Goal: Task Accomplishment & Management: Manage account settings

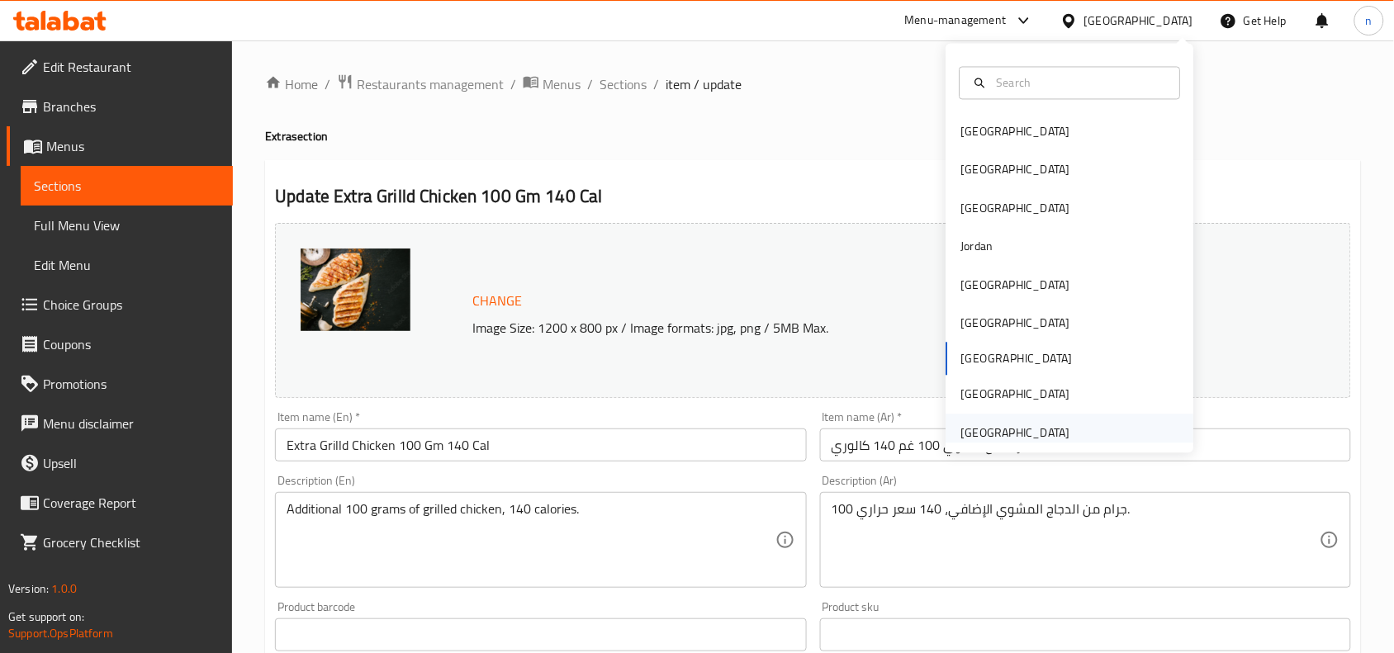
click at [973, 430] on div "[GEOGRAPHIC_DATA]" at bounding box center [1016, 433] width 109 height 18
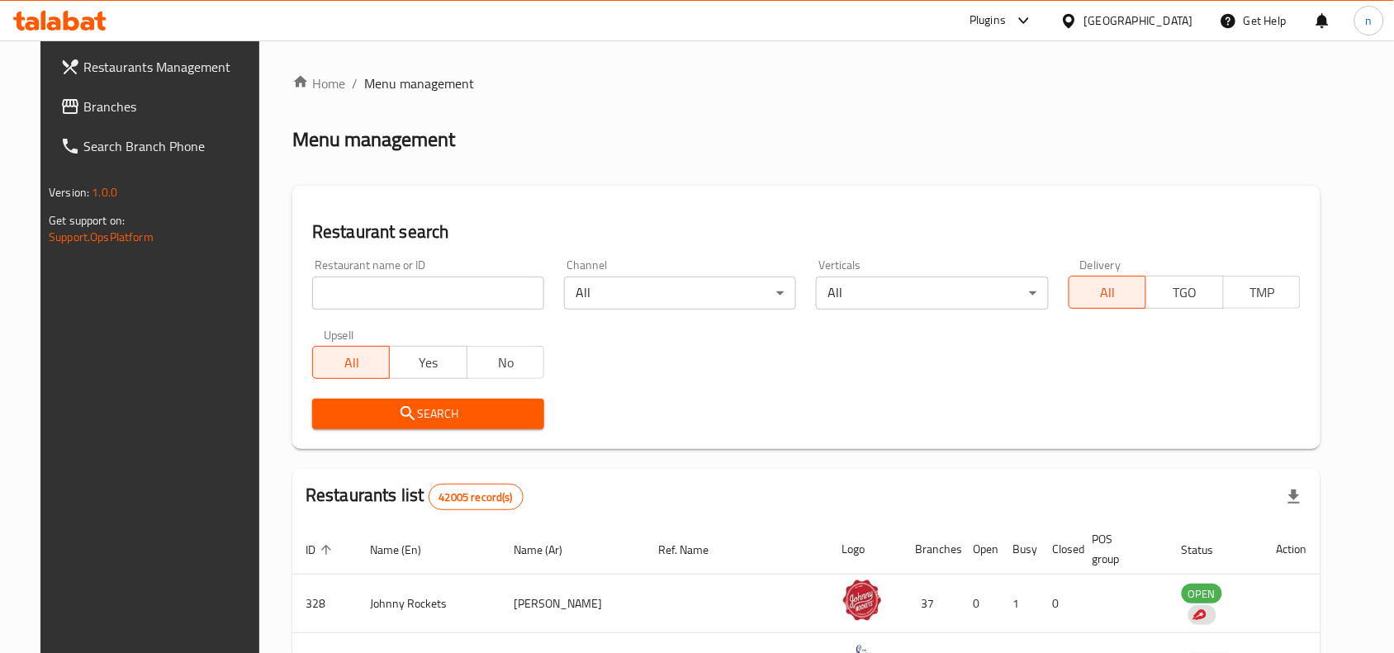
click at [141, 102] on span "Branches" at bounding box center [171, 107] width 177 height 20
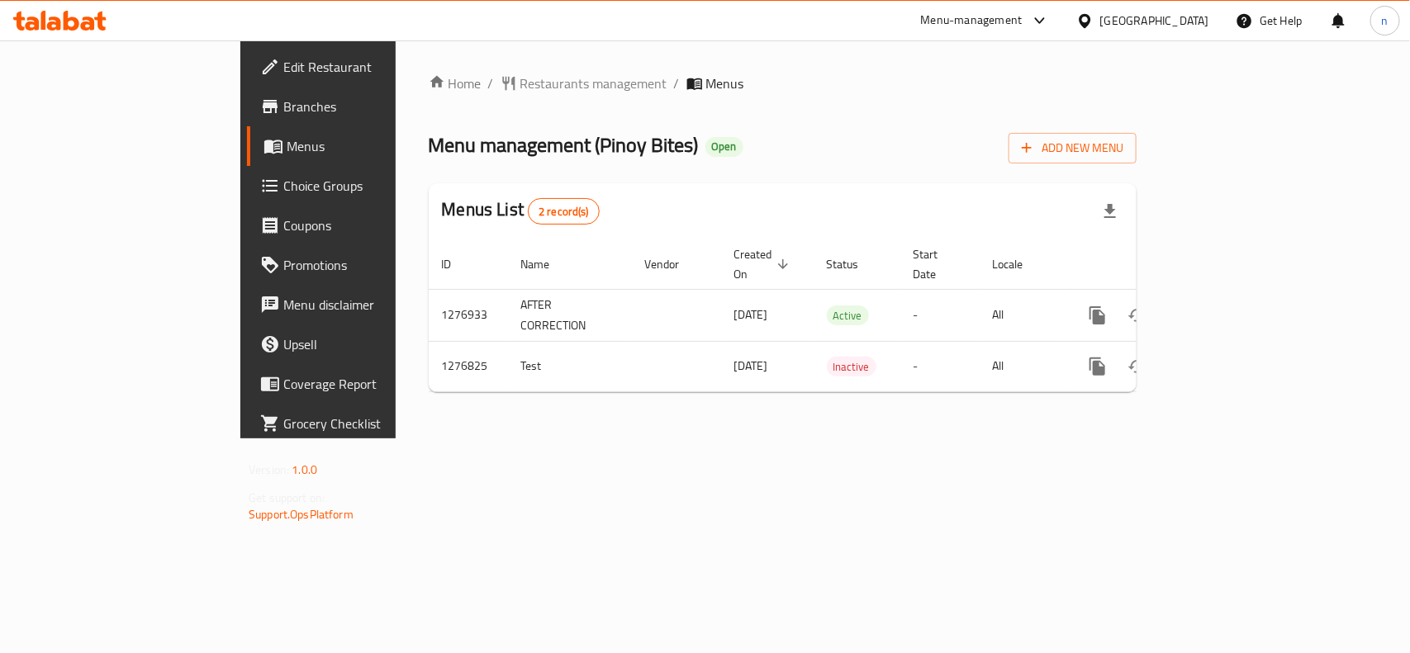
click at [283, 72] on span "Edit Restaurant" at bounding box center [372, 67] width 179 height 20
click at [283, 71] on span "Edit Restaurant" at bounding box center [372, 67] width 179 height 20
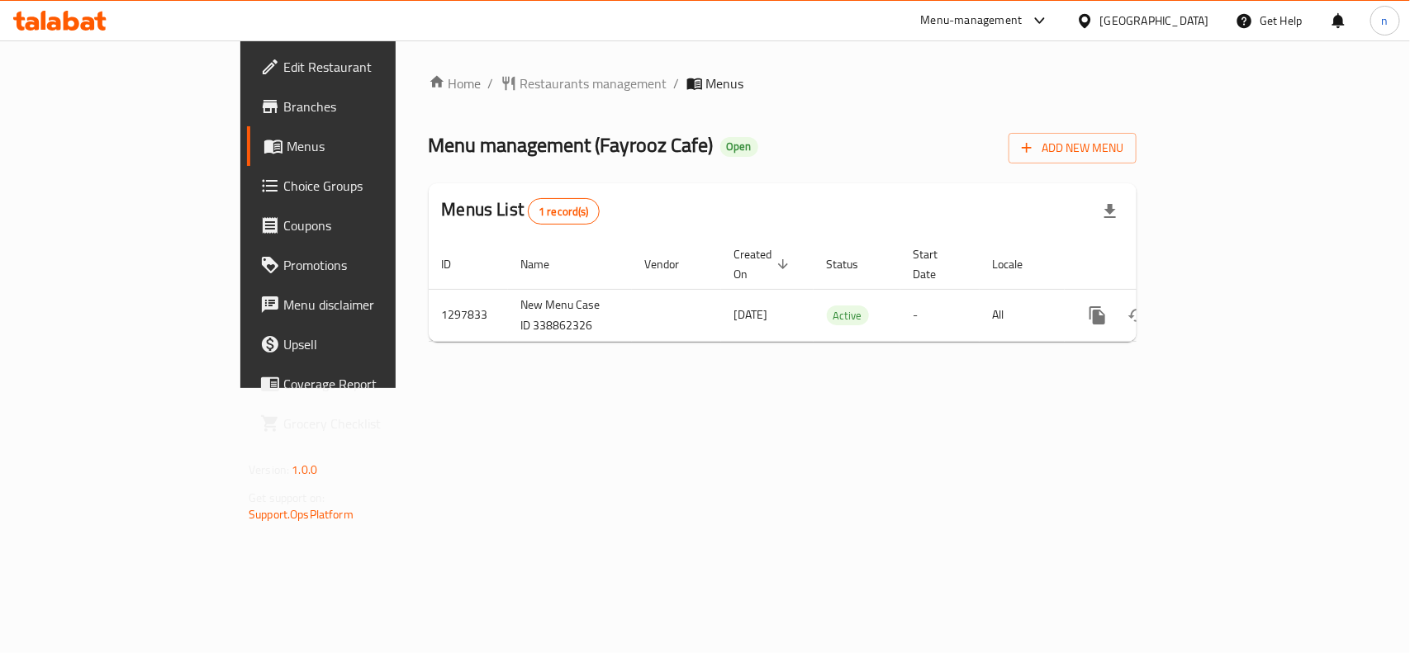
click at [283, 68] on span "Edit Restaurant" at bounding box center [372, 67] width 179 height 20
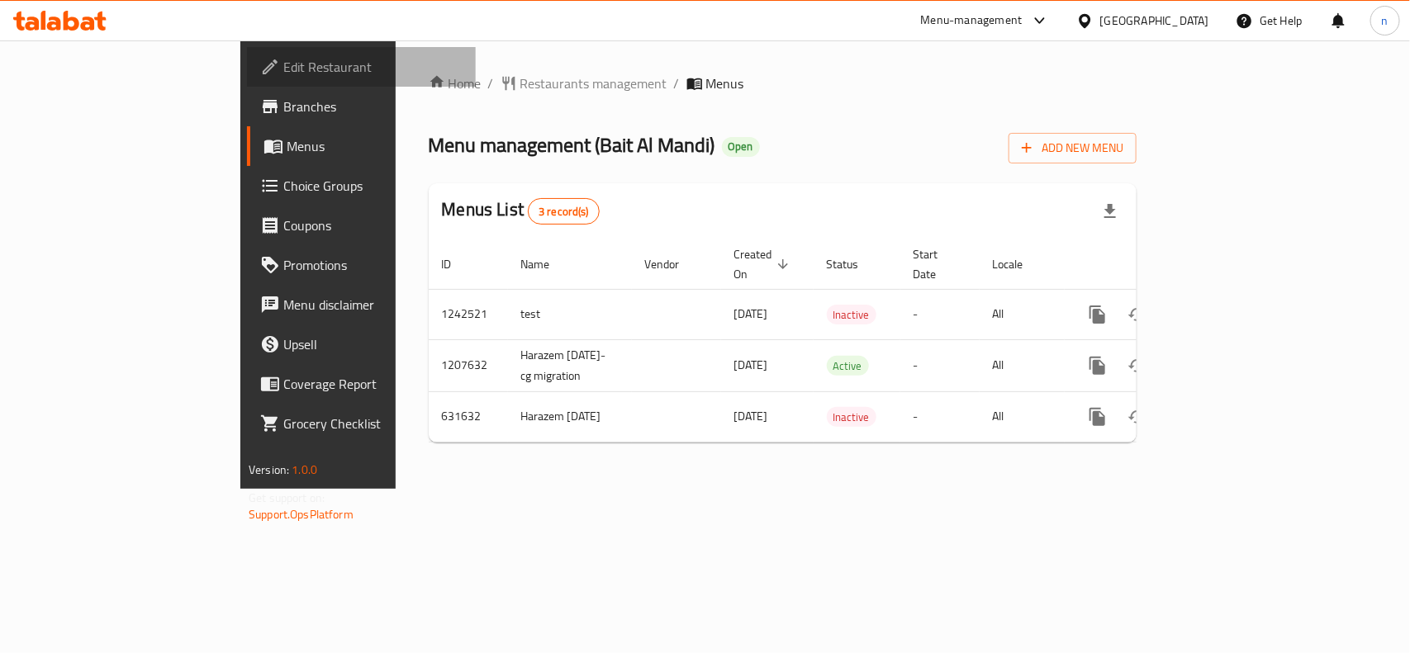
click at [283, 73] on span "Edit Restaurant" at bounding box center [372, 67] width 179 height 20
click at [283, 187] on span "Choice Groups" at bounding box center [372, 186] width 179 height 20
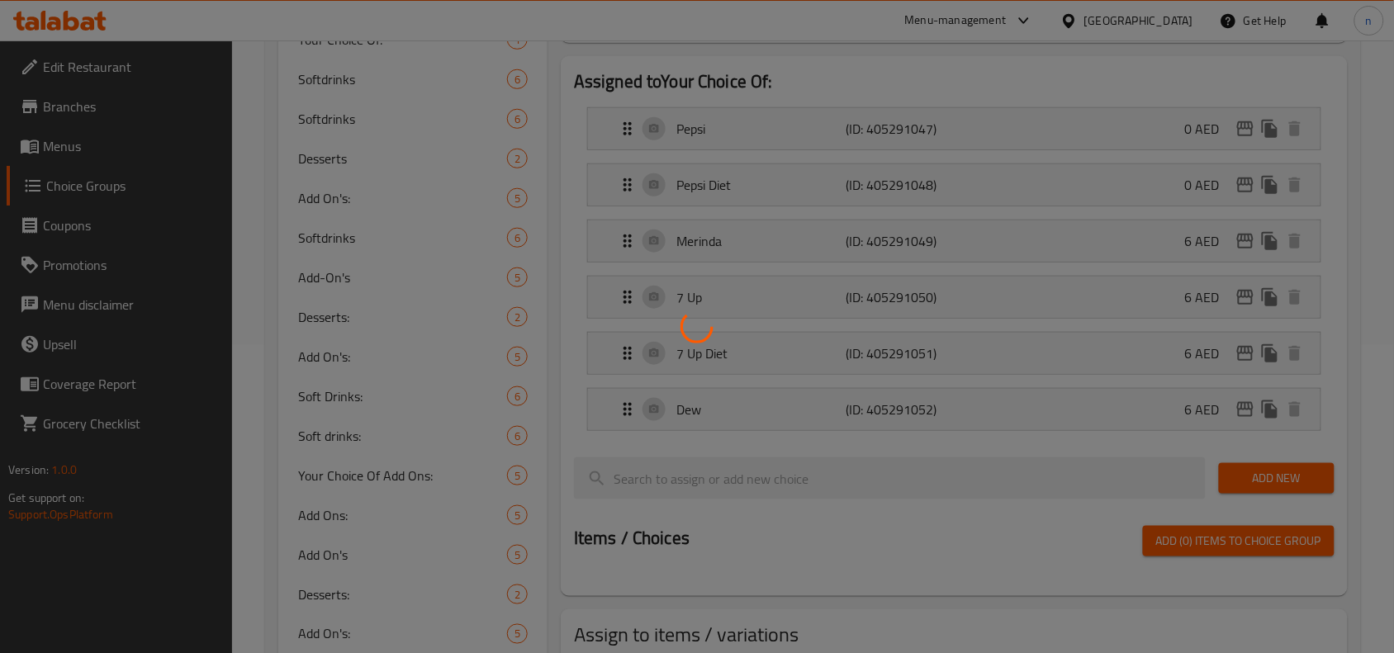
scroll to position [310, 0]
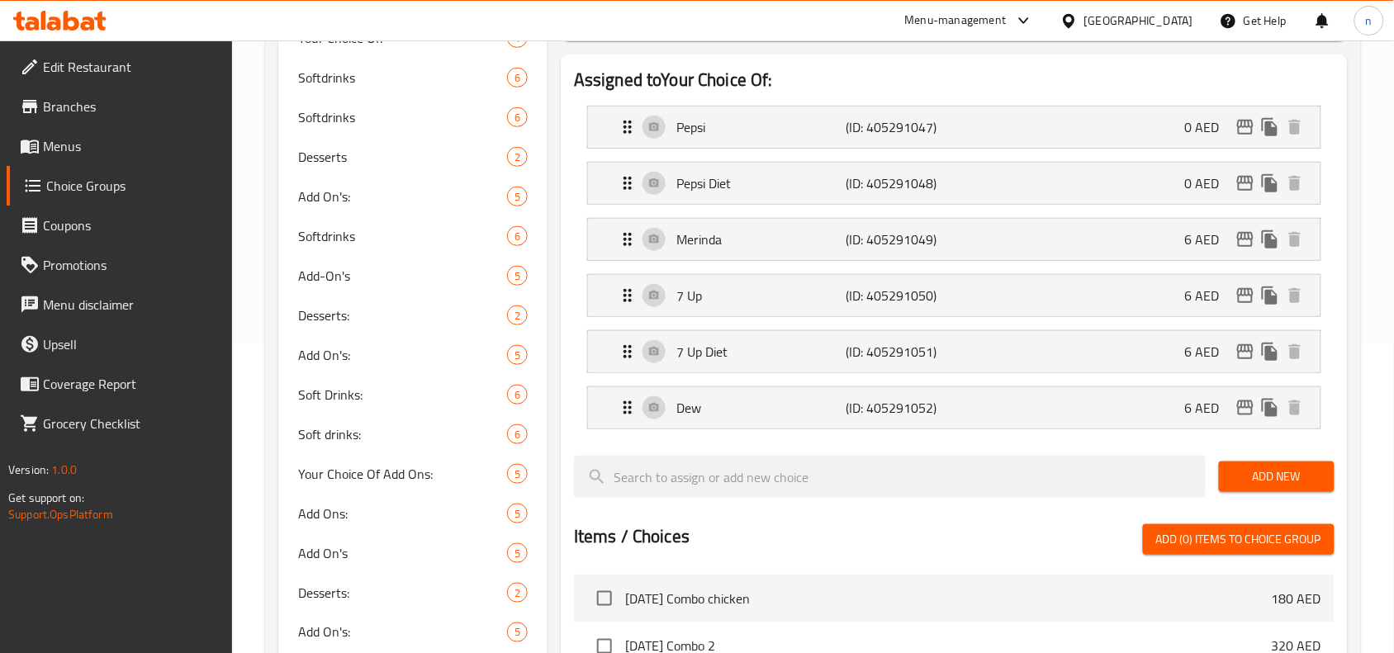
click at [907, 70] on h2 "Assigned to Your Choice Of:" at bounding box center [954, 80] width 761 height 25
click at [374, 283] on span "Add-On's" at bounding box center [377, 276] width 159 height 20
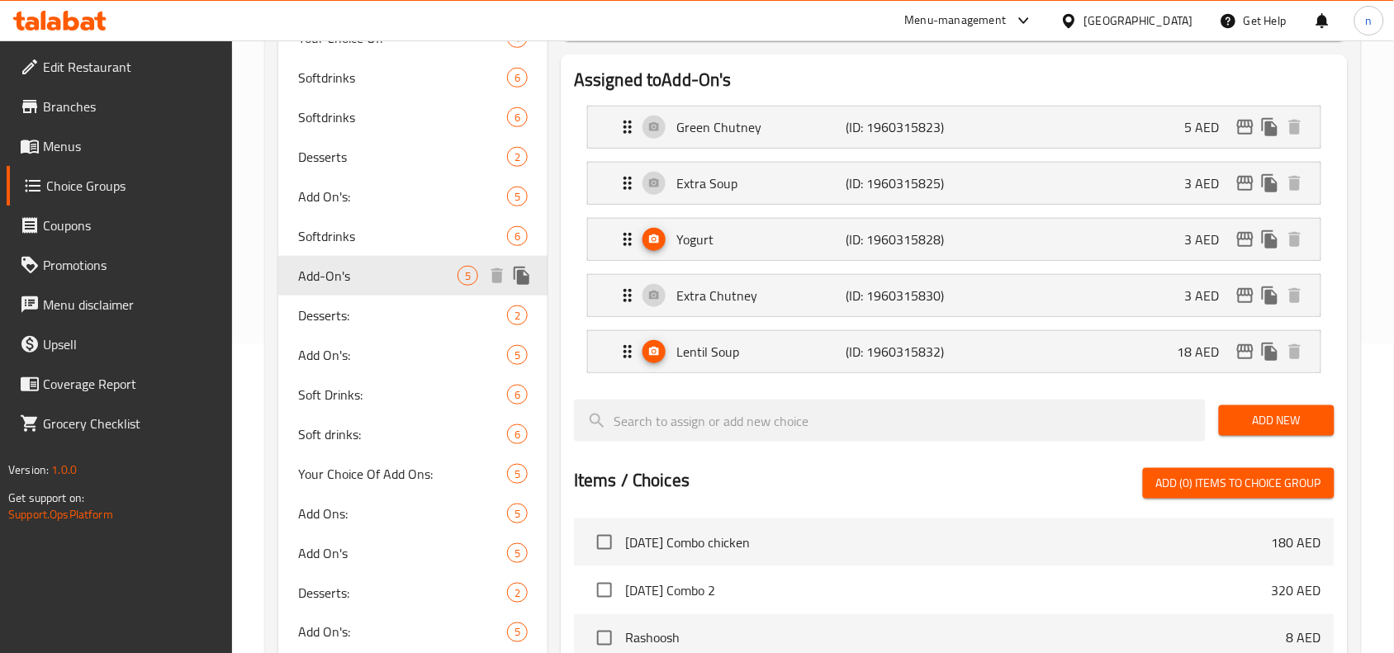
type input "Add-On's"
type input "الأضافات"
type input "0"
type input "5"
click at [628, 121] on icon "Expand" at bounding box center [628, 127] width 20 height 20
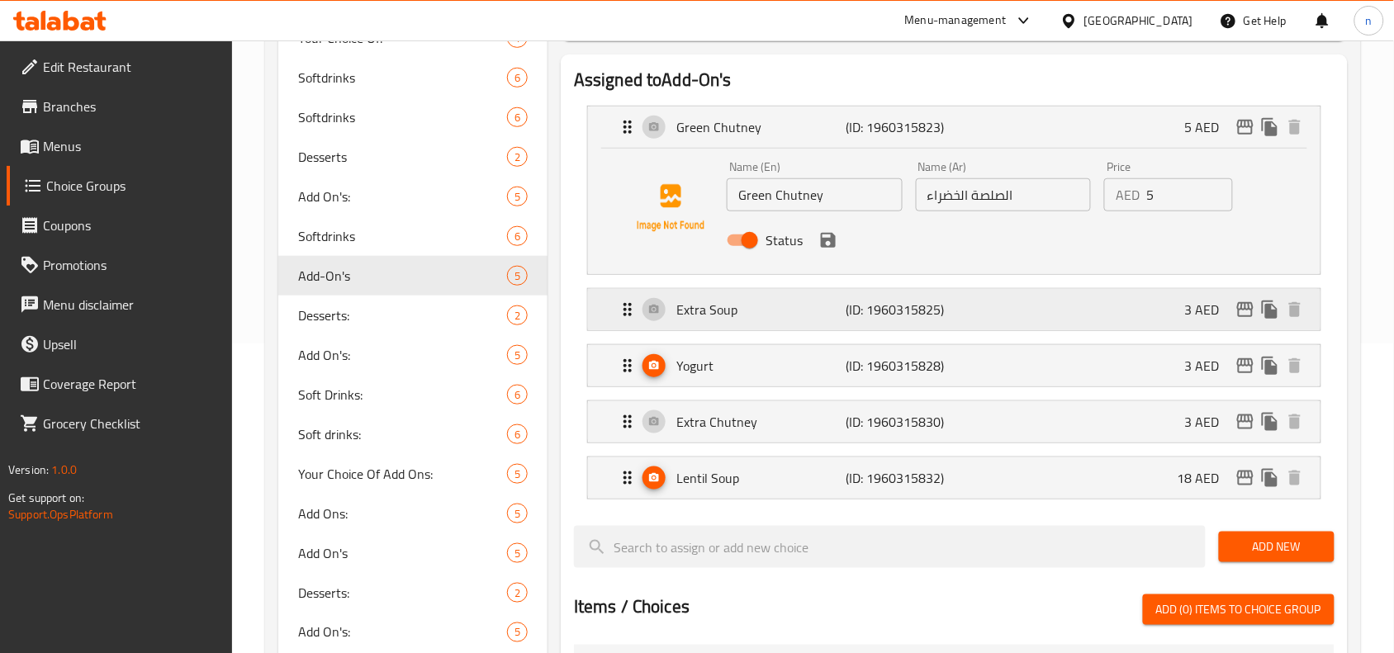
click at [626, 319] on icon "Expand" at bounding box center [628, 310] width 20 height 20
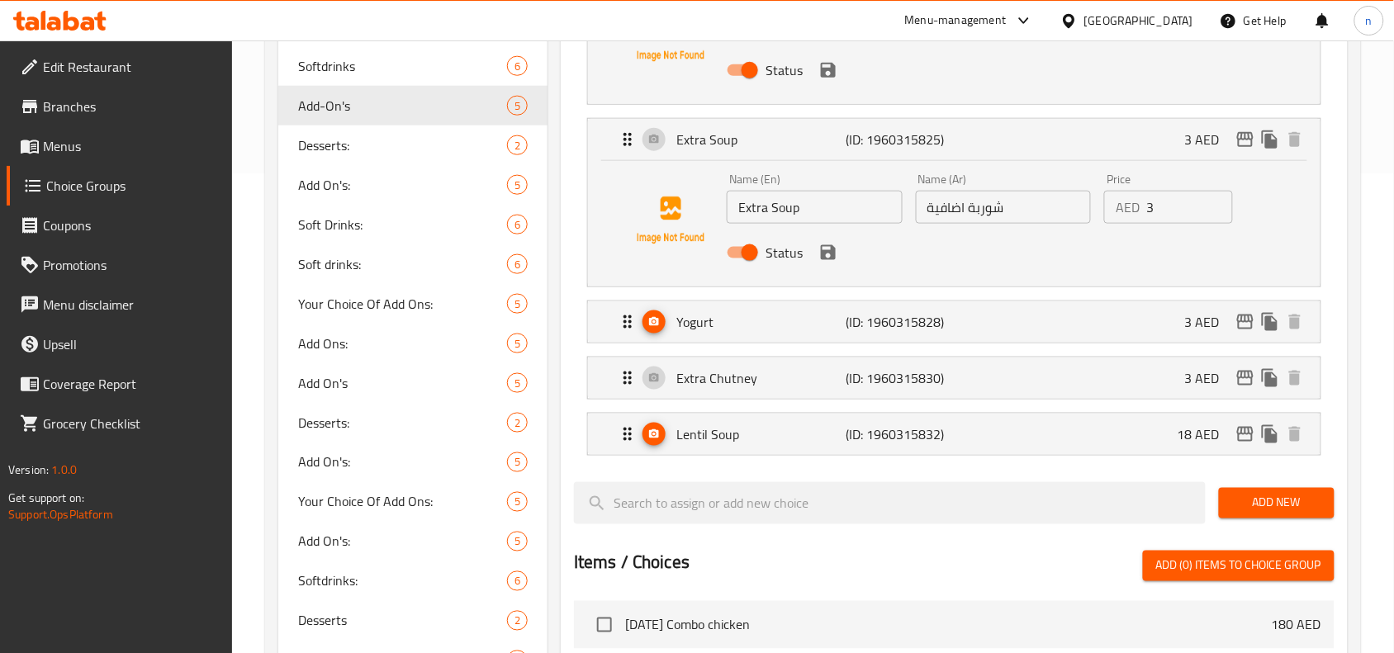
scroll to position [516, 0]
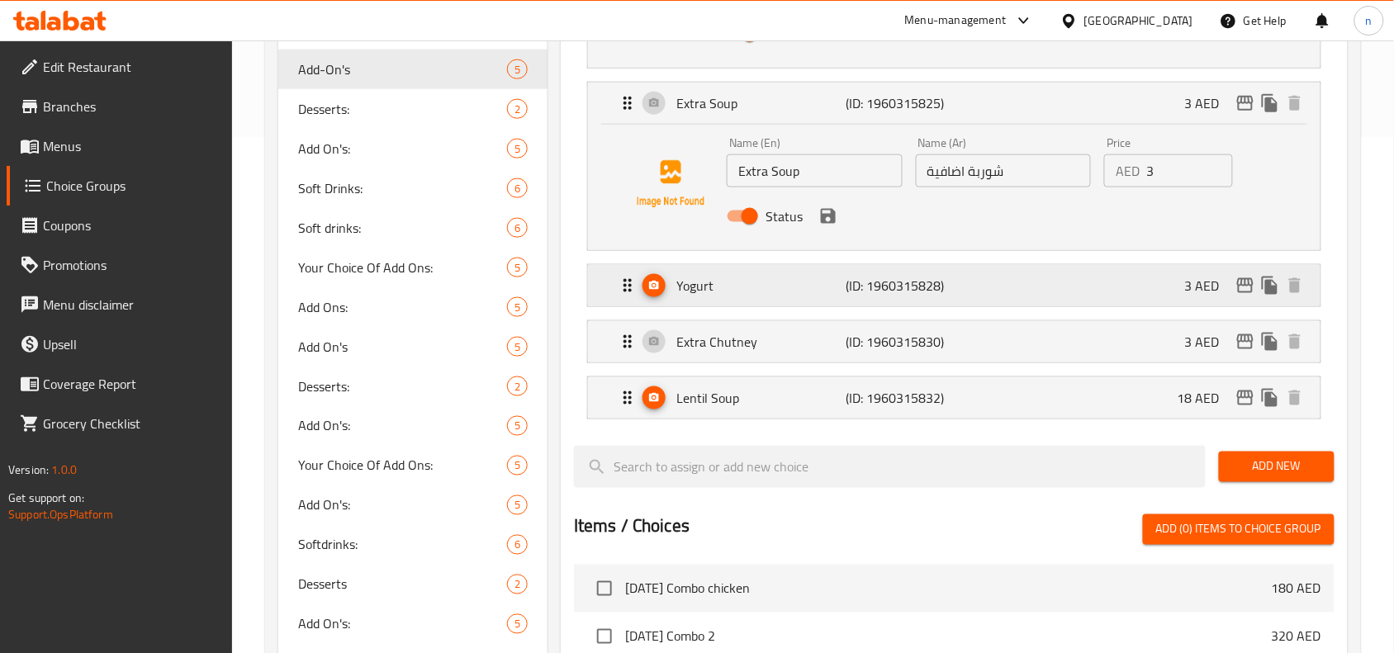
click at [629, 289] on icon "Expand" at bounding box center [628, 286] width 20 height 20
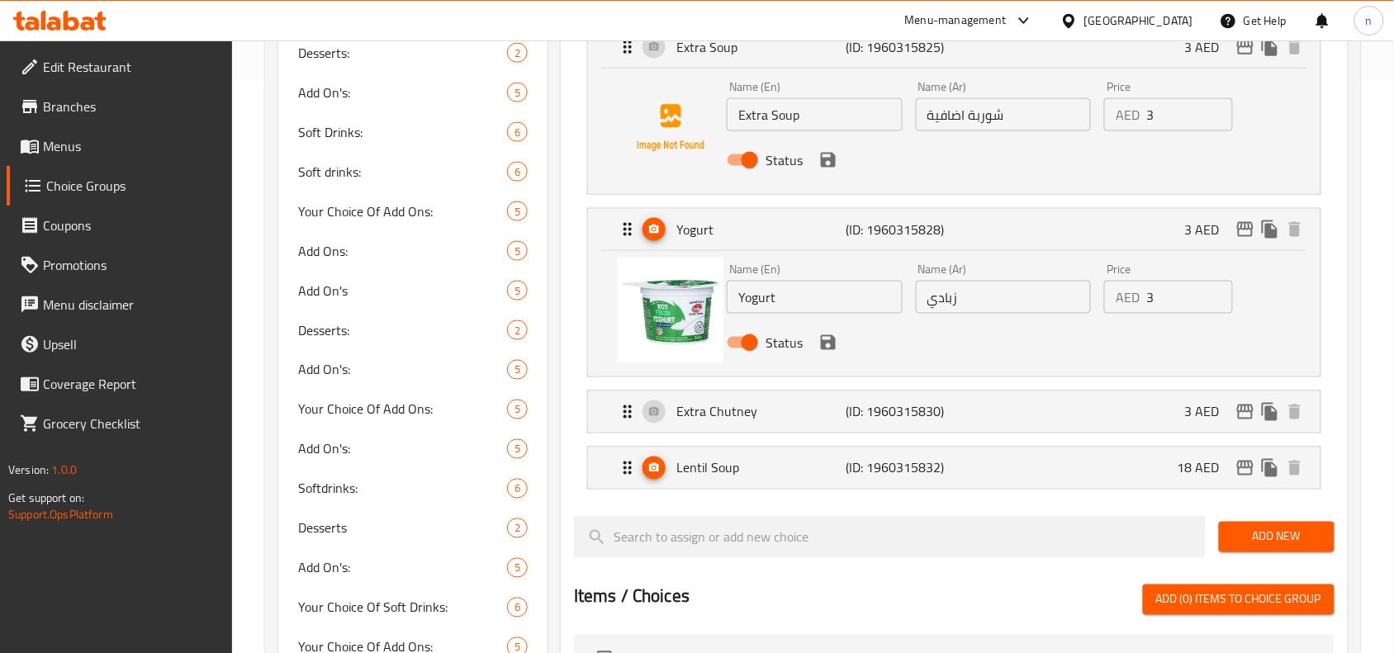
scroll to position [620, 0]
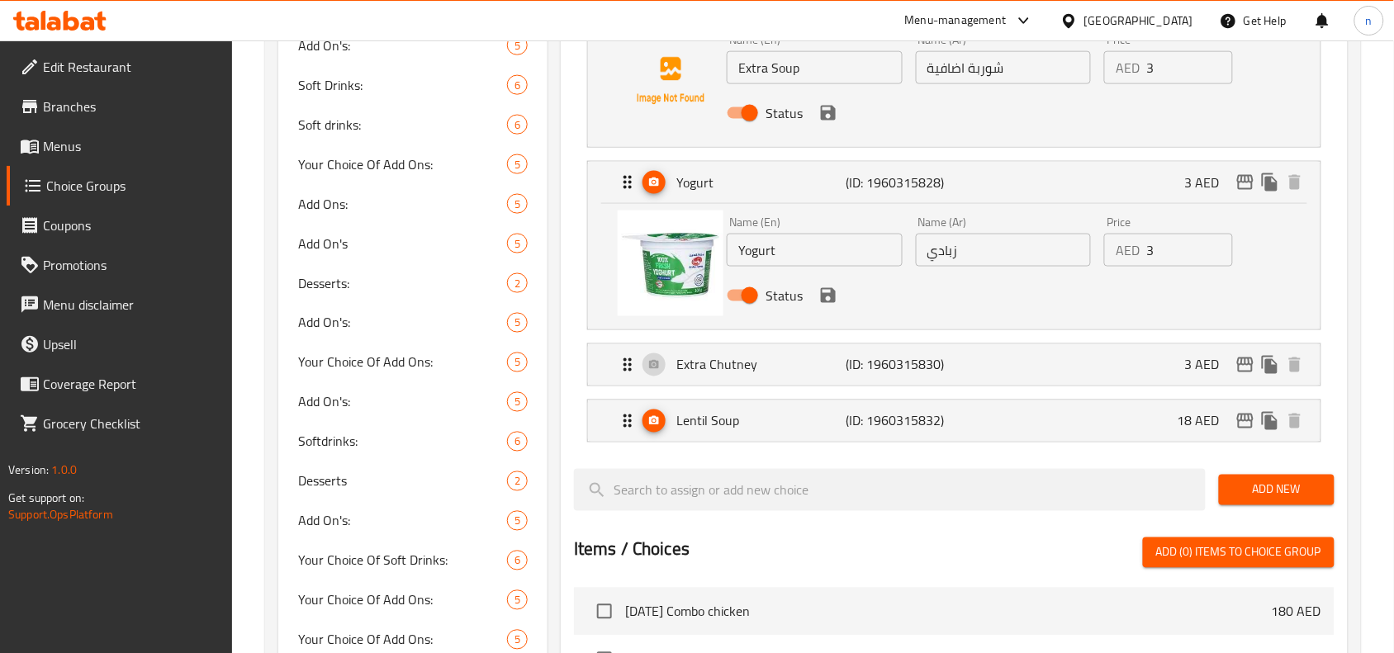
click at [943, 253] on input "زبادي" at bounding box center [1004, 250] width 176 height 33
click at [622, 368] on icon "Expand" at bounding box center [628, 365] width 20 height 20
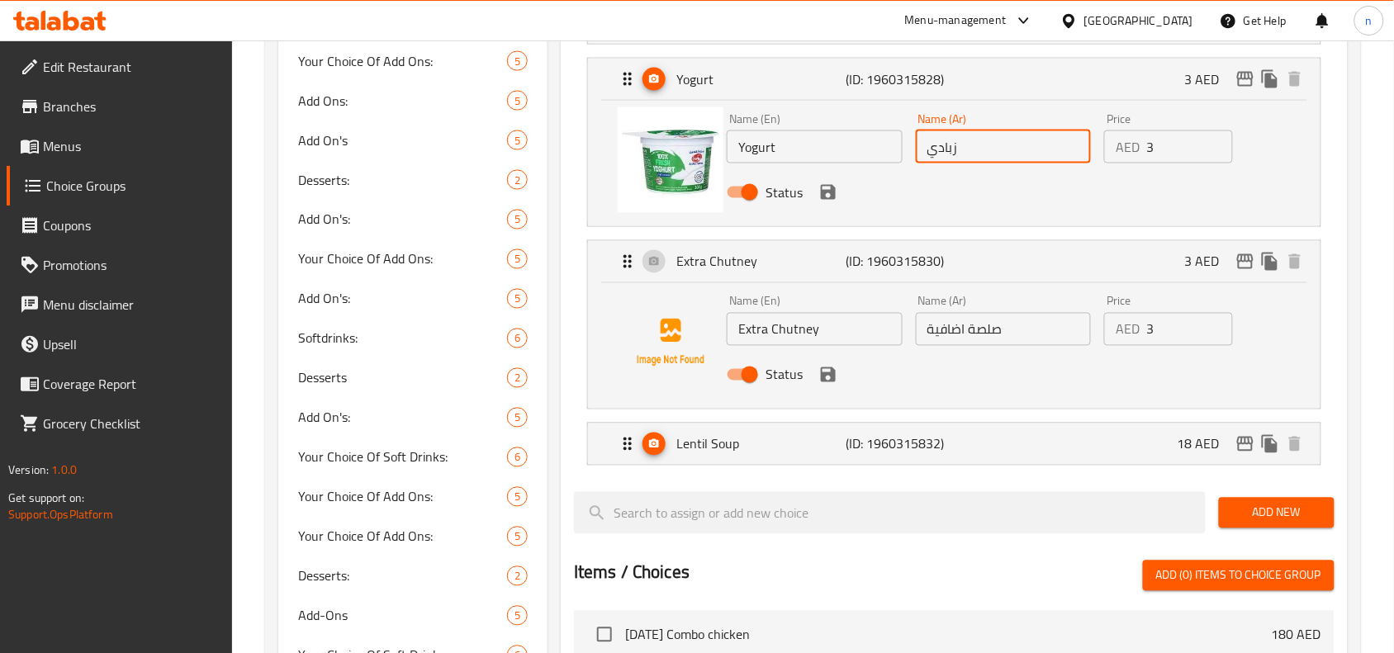
scroll to position [826, 0]
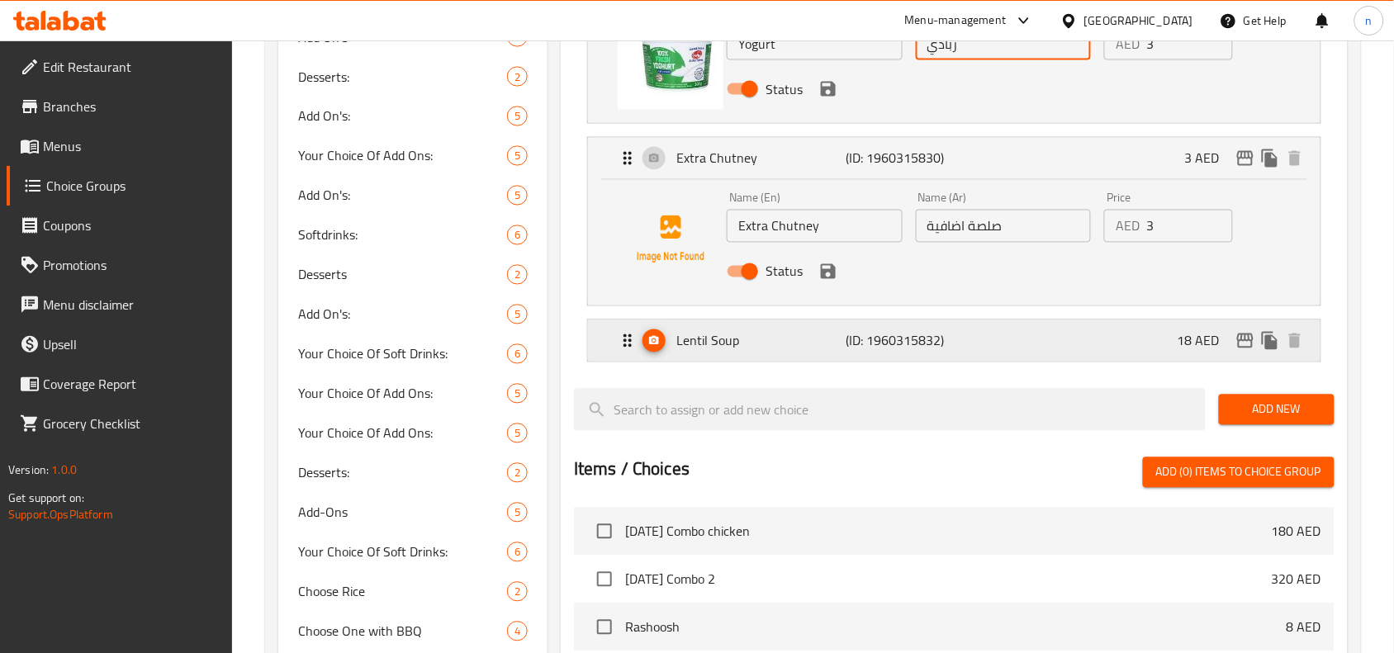
click at [624, 344] on icon "Expand" at bounding box center [628, 341] width 20 height 20
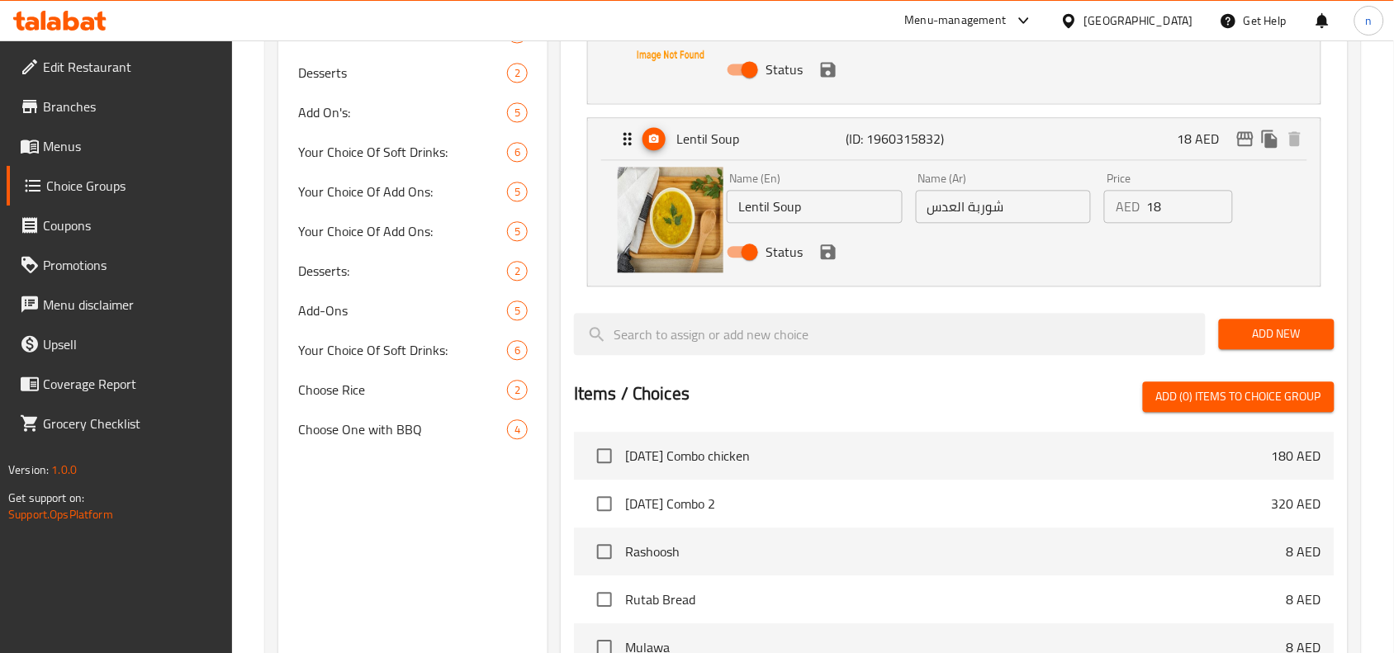
scroll to position [1033, 0]
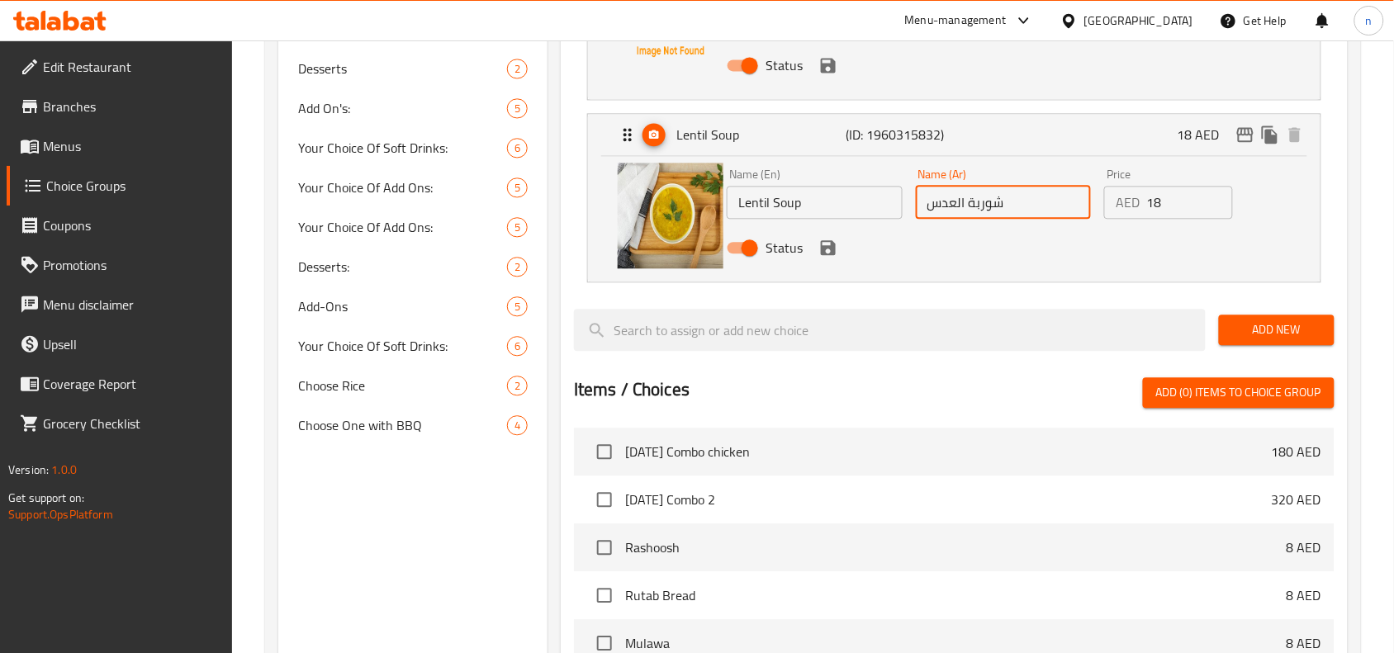
click at [942, 208] on input "شوربة العدس" at bounding box center [1004, 202] width 176 height 33
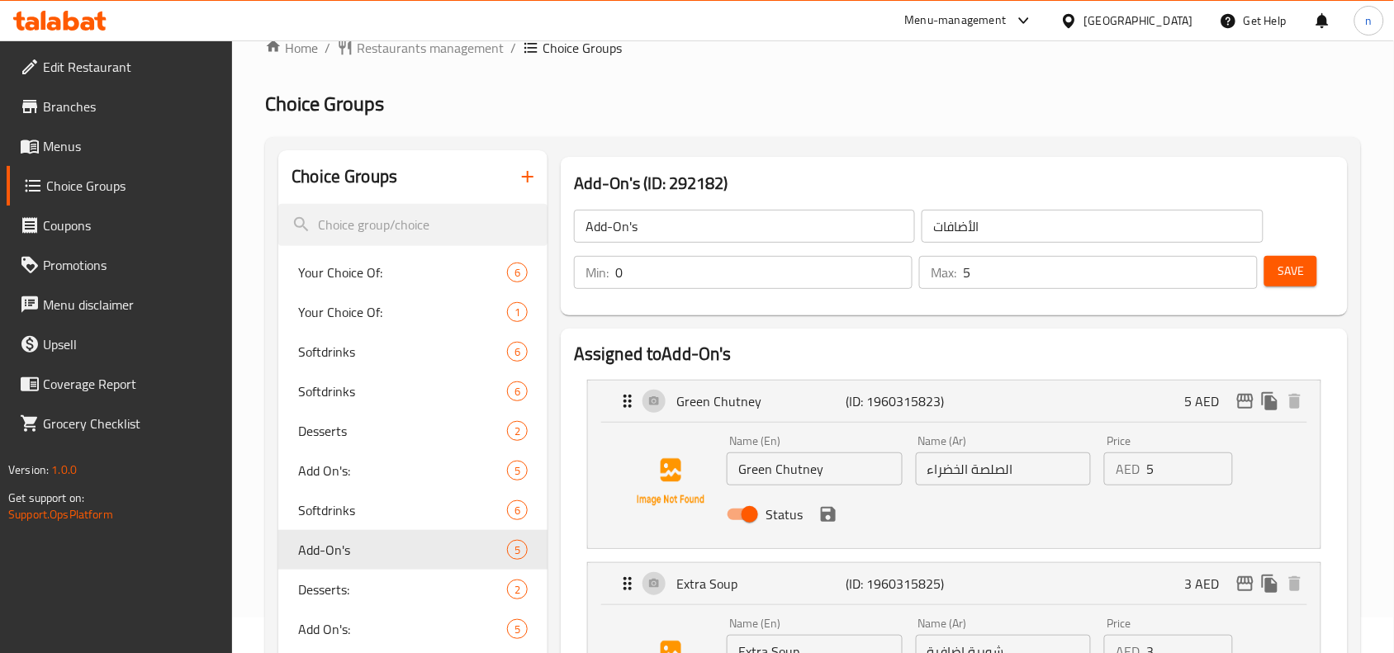
scroll to position [0, 0]
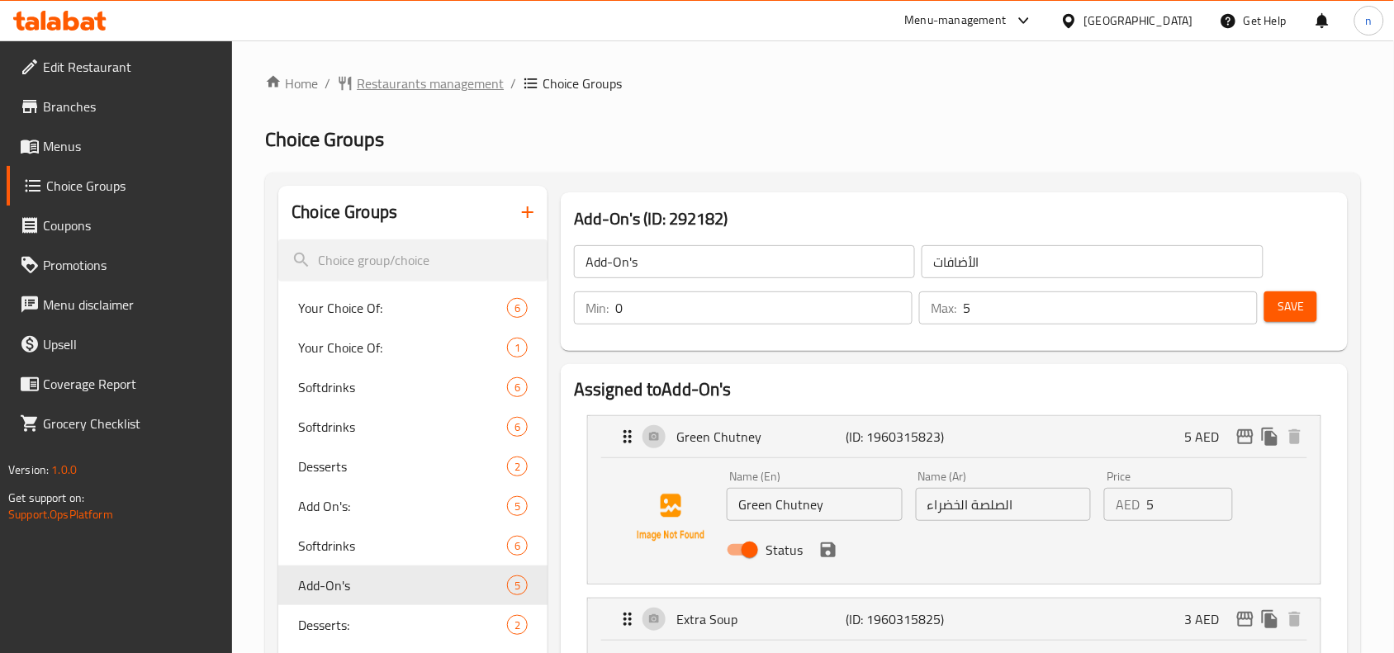
click at [444, 79] on span "Restaurants management" at bounding box center [430, 84] width 147 height 20
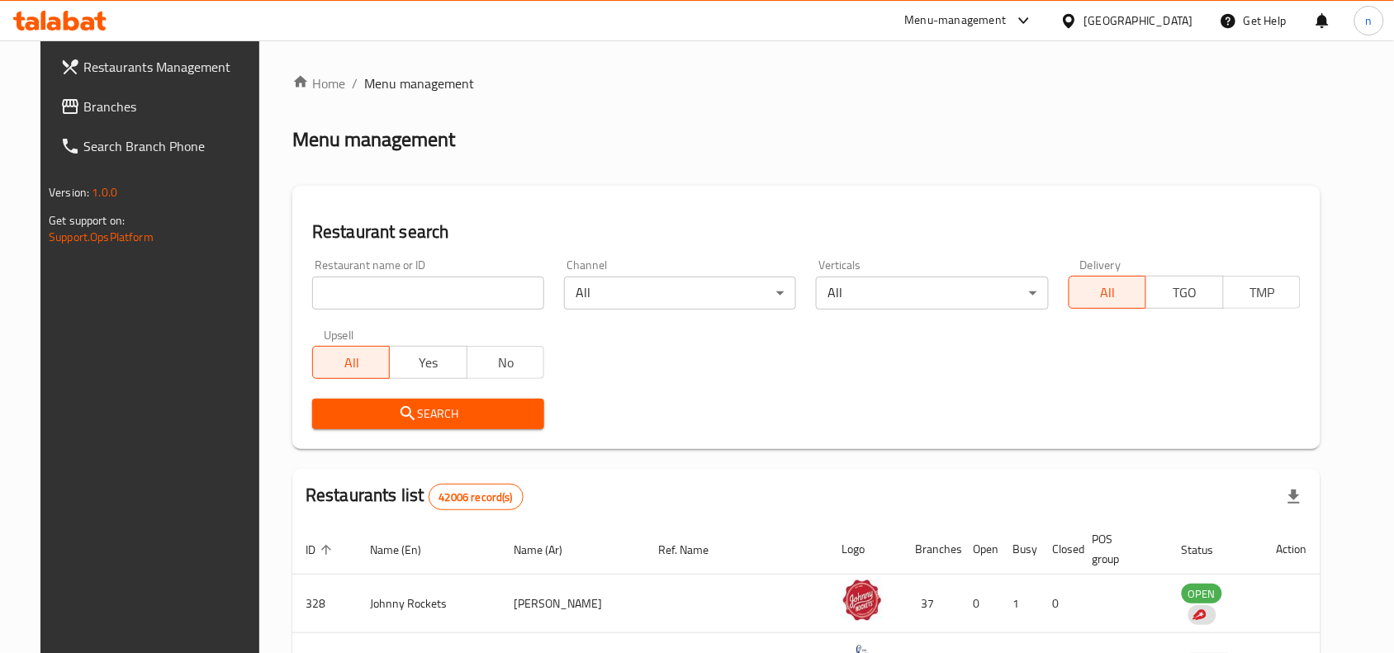
click at [83, 102] on span "Branches" at bounding box center [171, 107] width 177 height 20
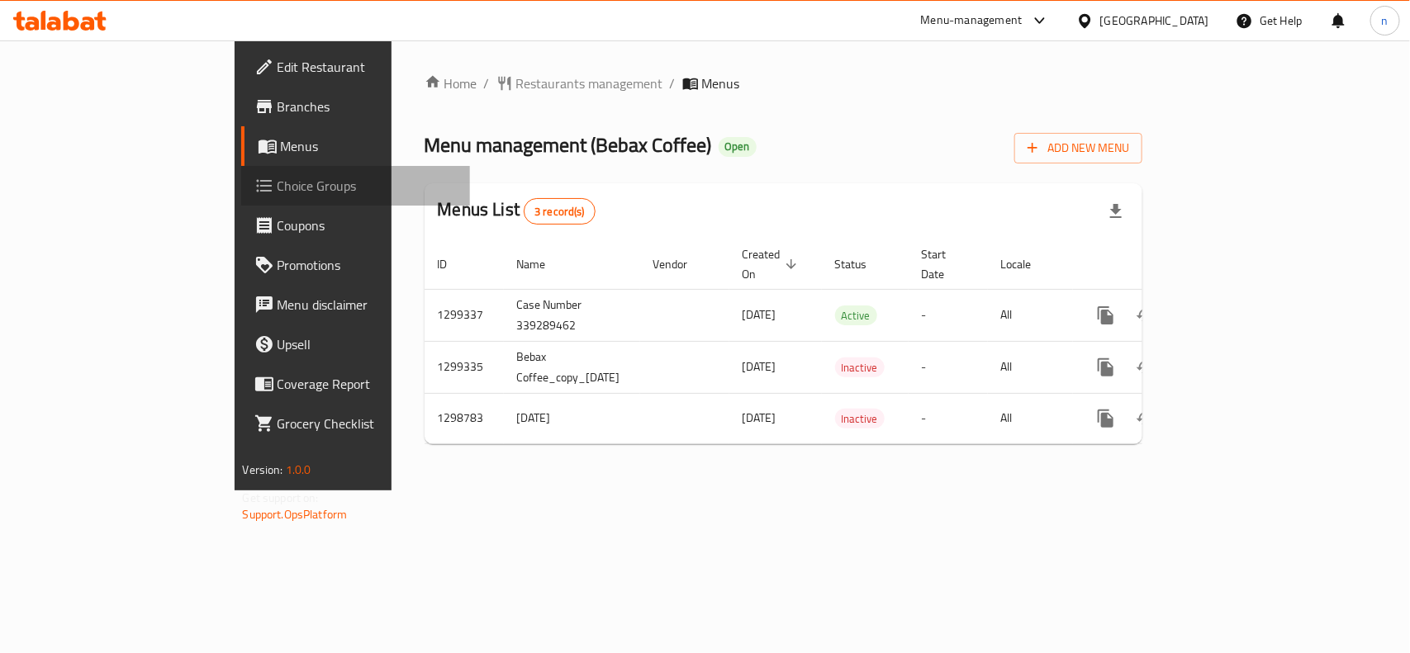
click at [278, 188] on span "Choice Groups" at bounding box center [367, 186] width 179 height 20
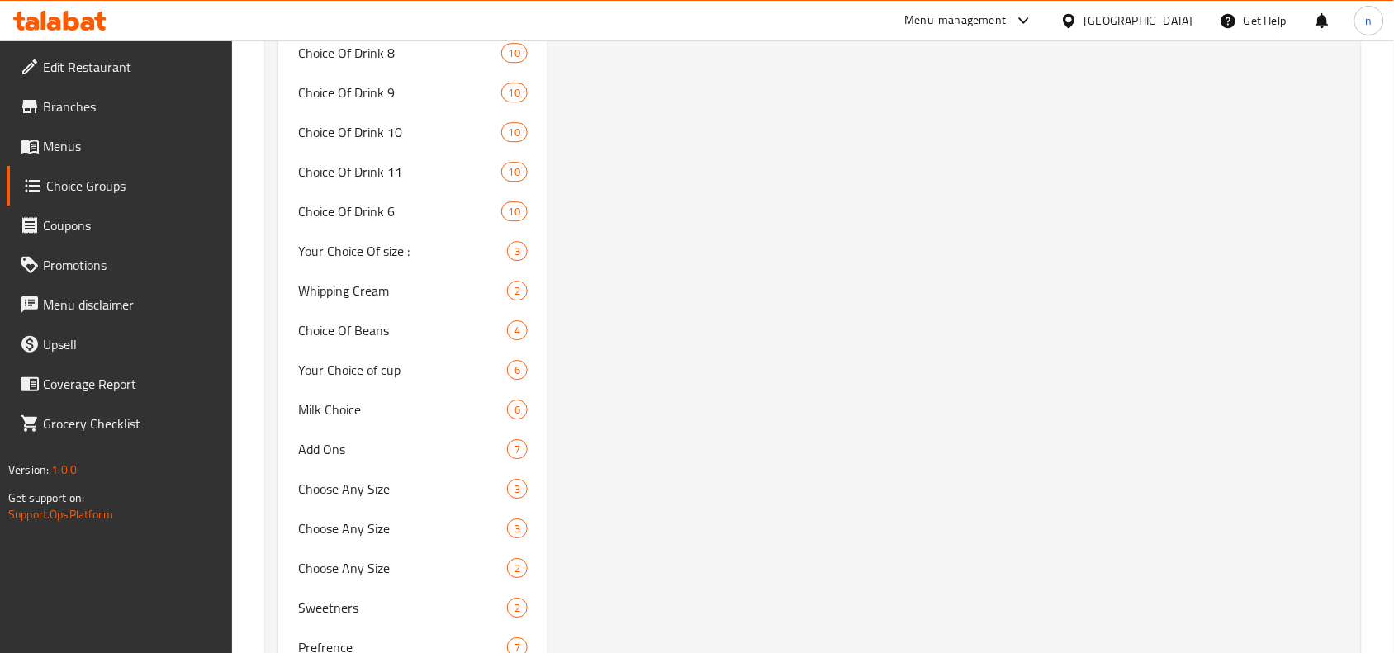
scroll to position [3429, 0]
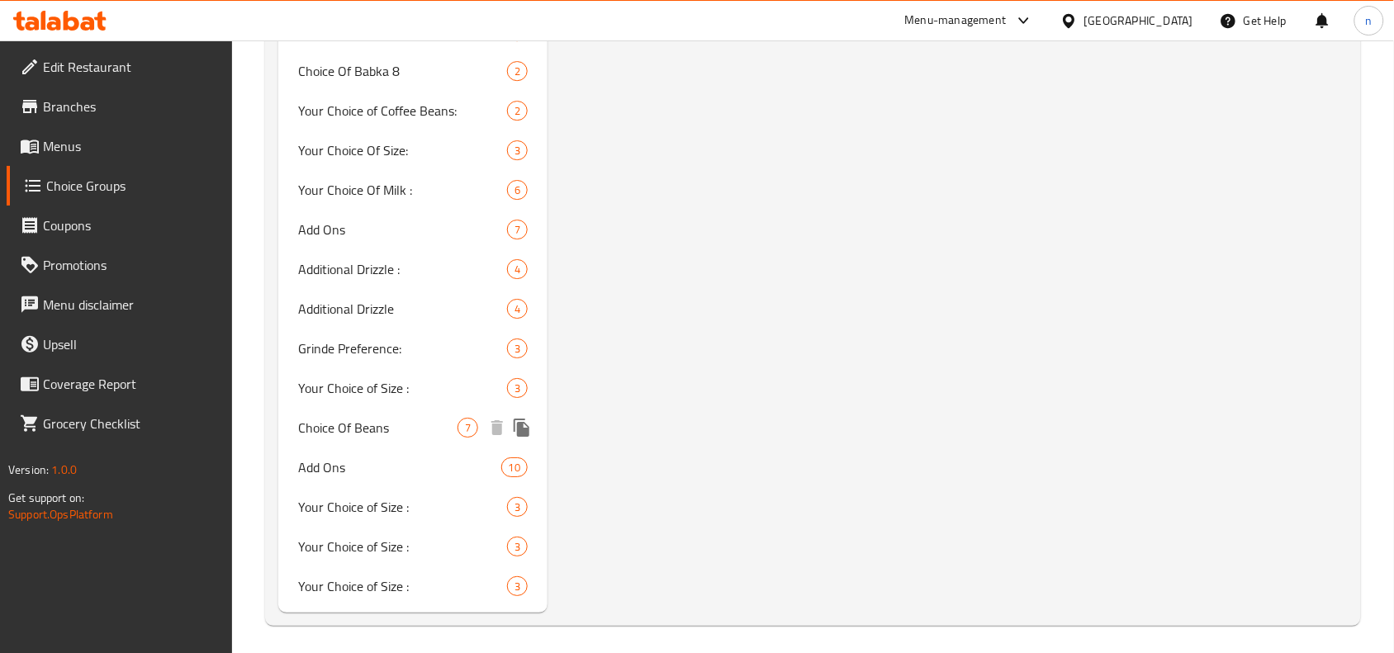
click at [434, 418] on span "Choice Of Beans" at bounding box center [377, 428] width 159 height 20
type input "Choice Of Beans"
type input "إختيار حبوب القهوة"
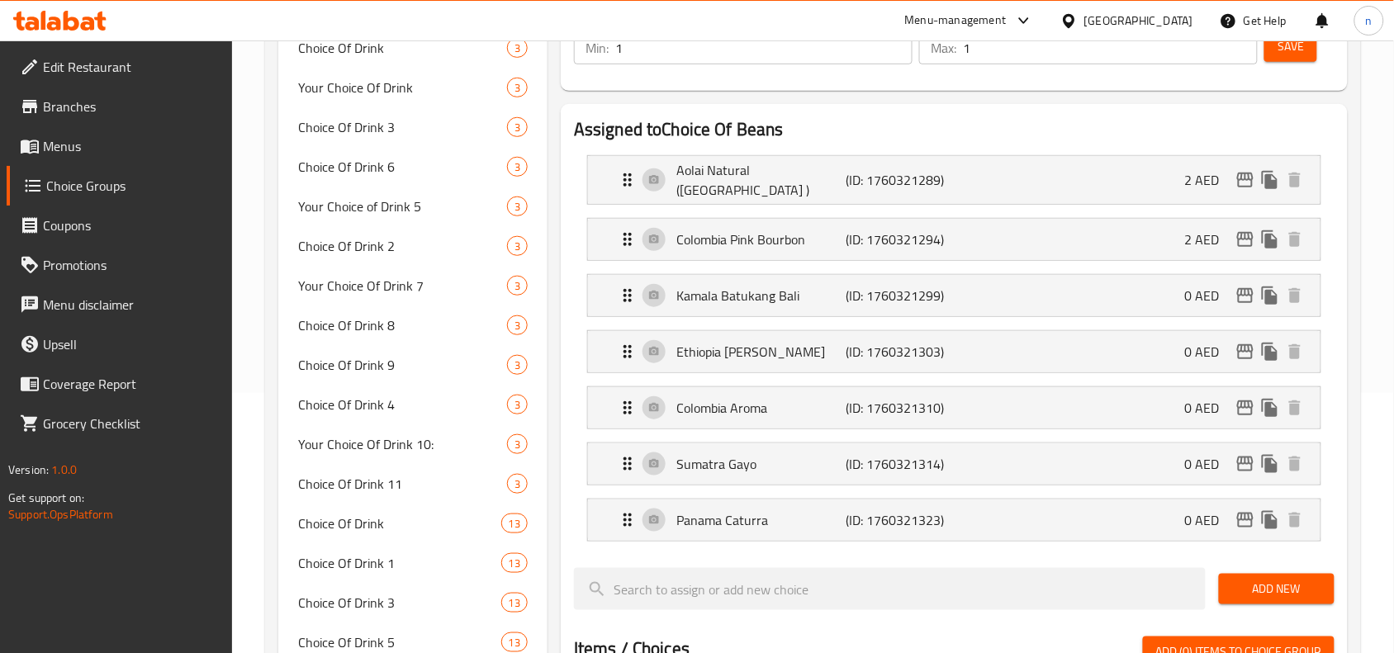
scroll to position [228, 0]
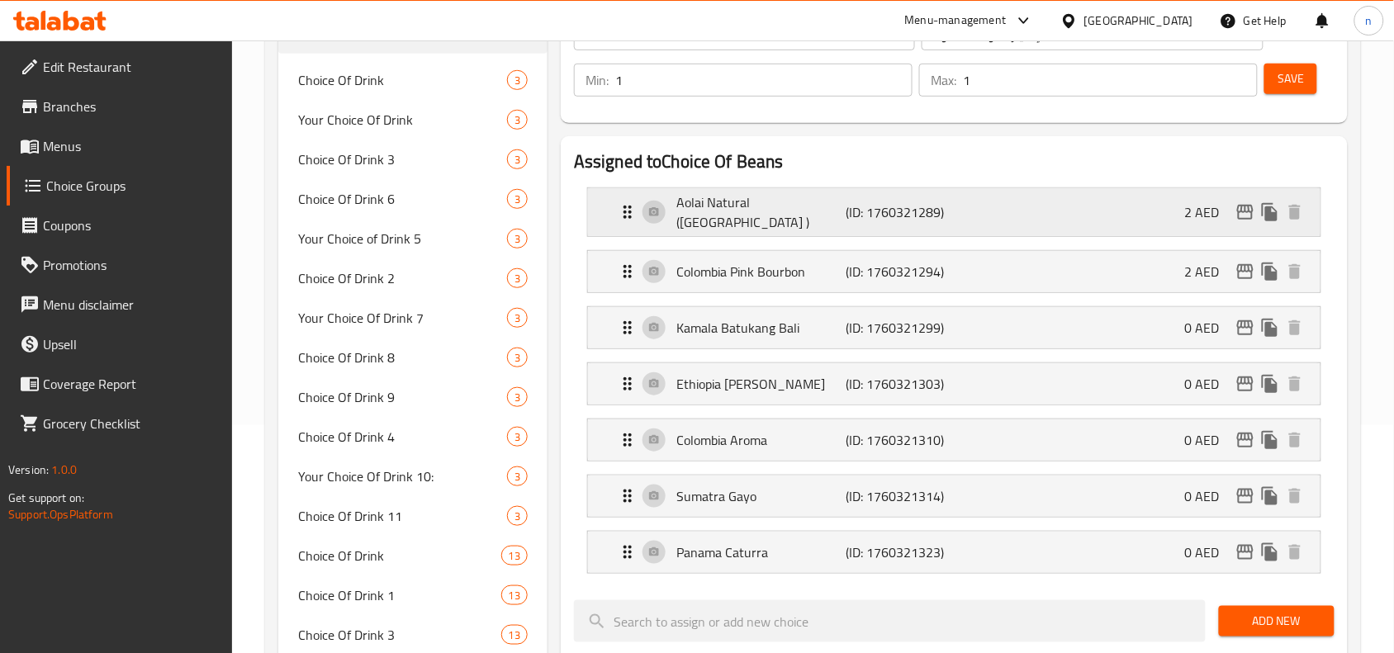
click at [626, 211] on icon "Expand" at bounding box center [628, 212] width 20 height 20
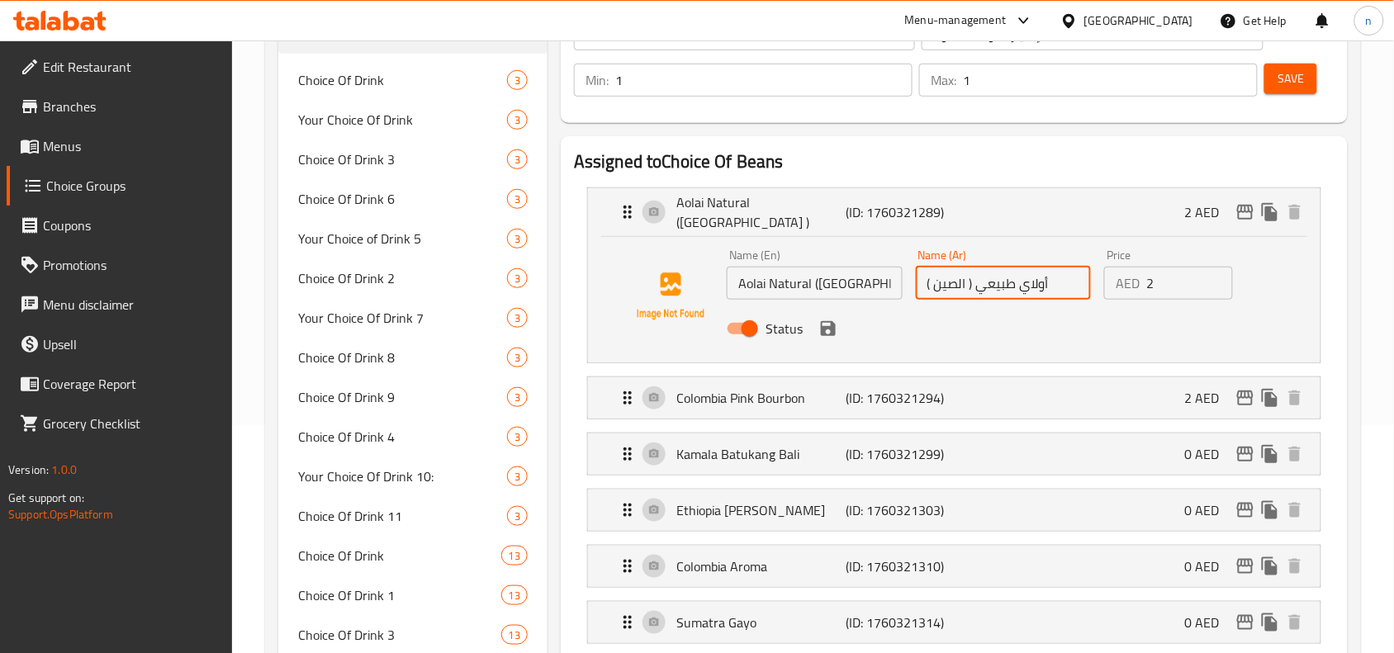
click at [1022, 283] on input "أولاي طبيعي ( الصين )" at bounding box center [1004, 283] width 176 height 33
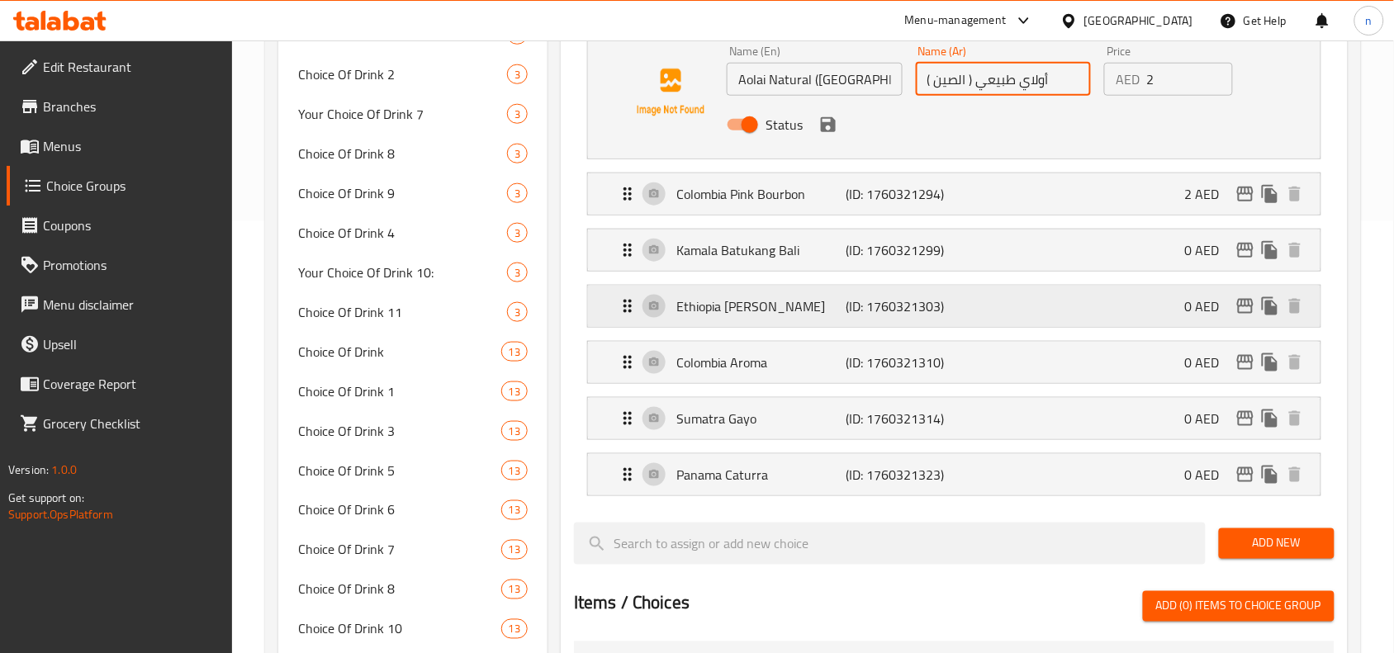
scroll to position [435, 0]
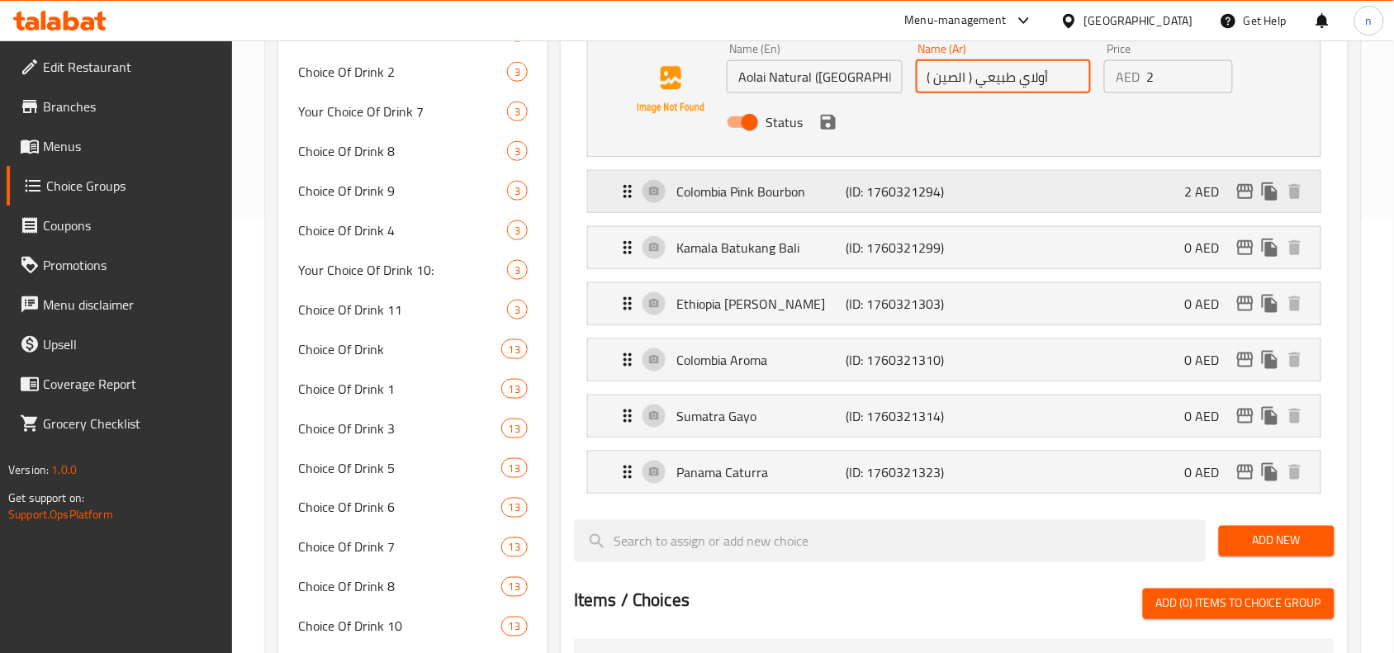
click at [620, 188] on icon "Expand" at bounding box center [628, 192] width 20 height 20
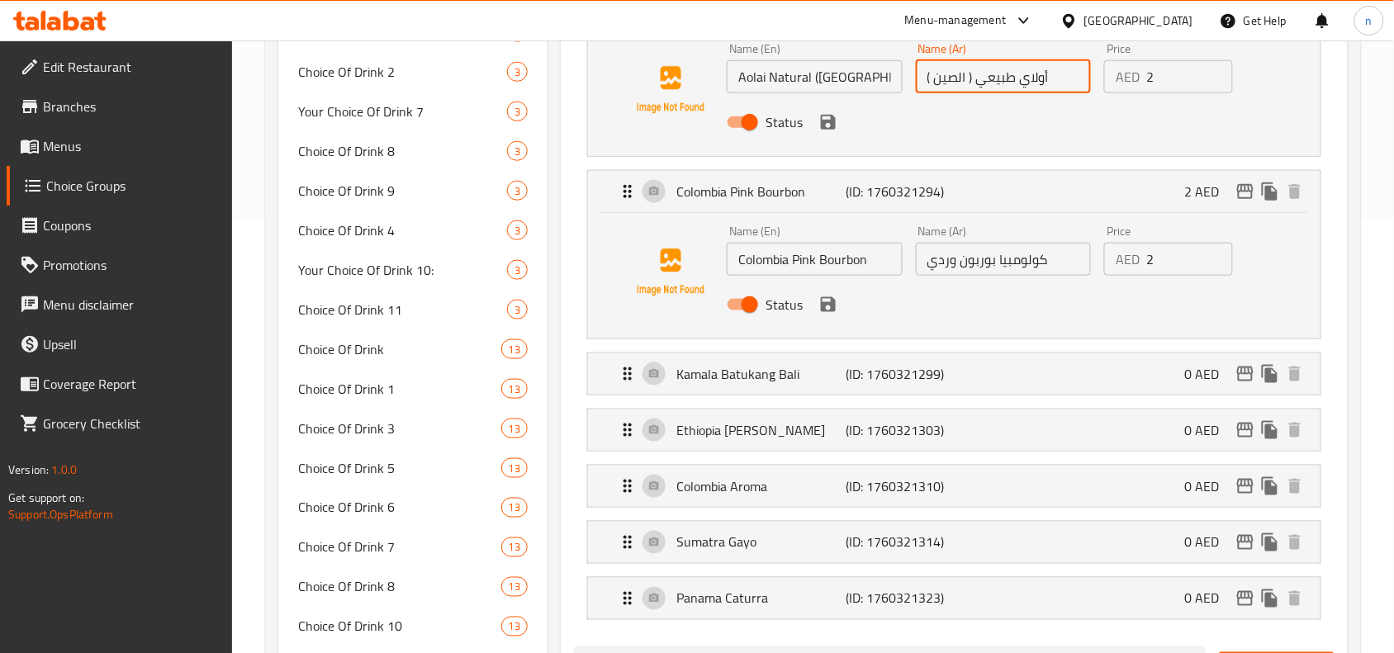
click at [981, 259] on input "كولومبيا بوربون وردي" at bounding box center [1004, 259] width 176 height 33
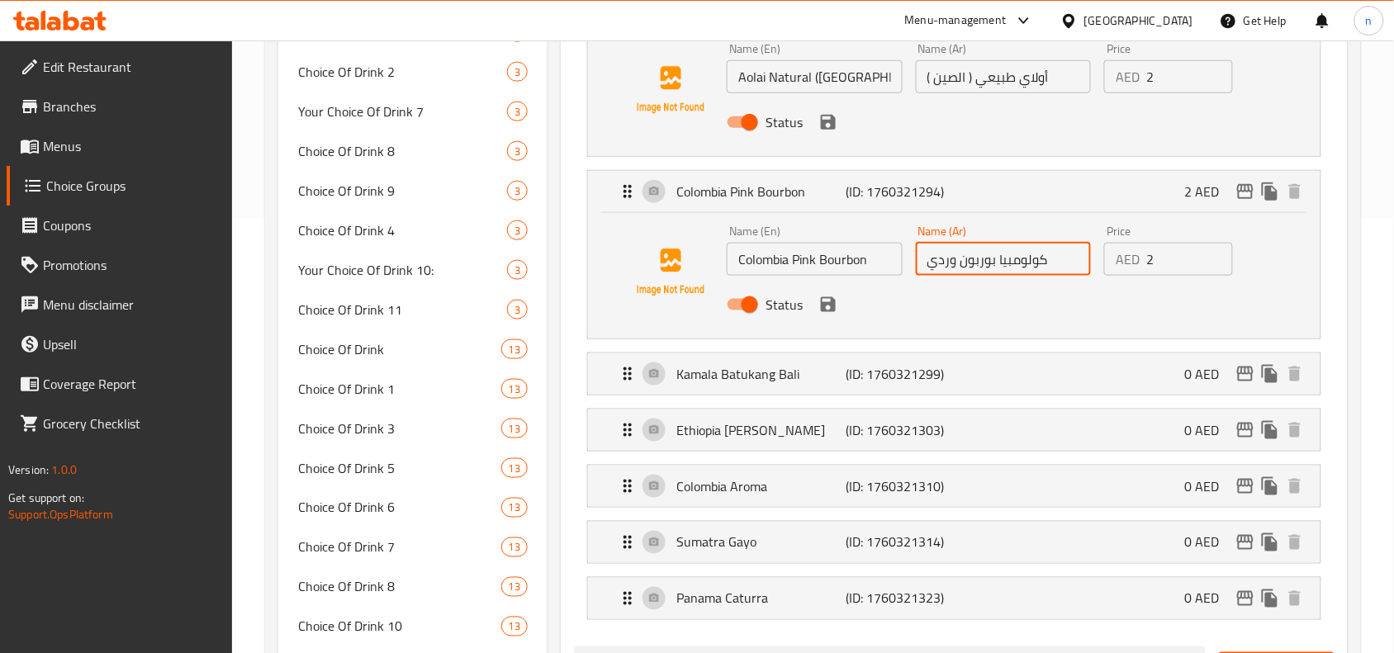
click at [981, 259] on input "كولومبيا بوربون وردي" at bounding box center [1004, 259] width 176 height 33
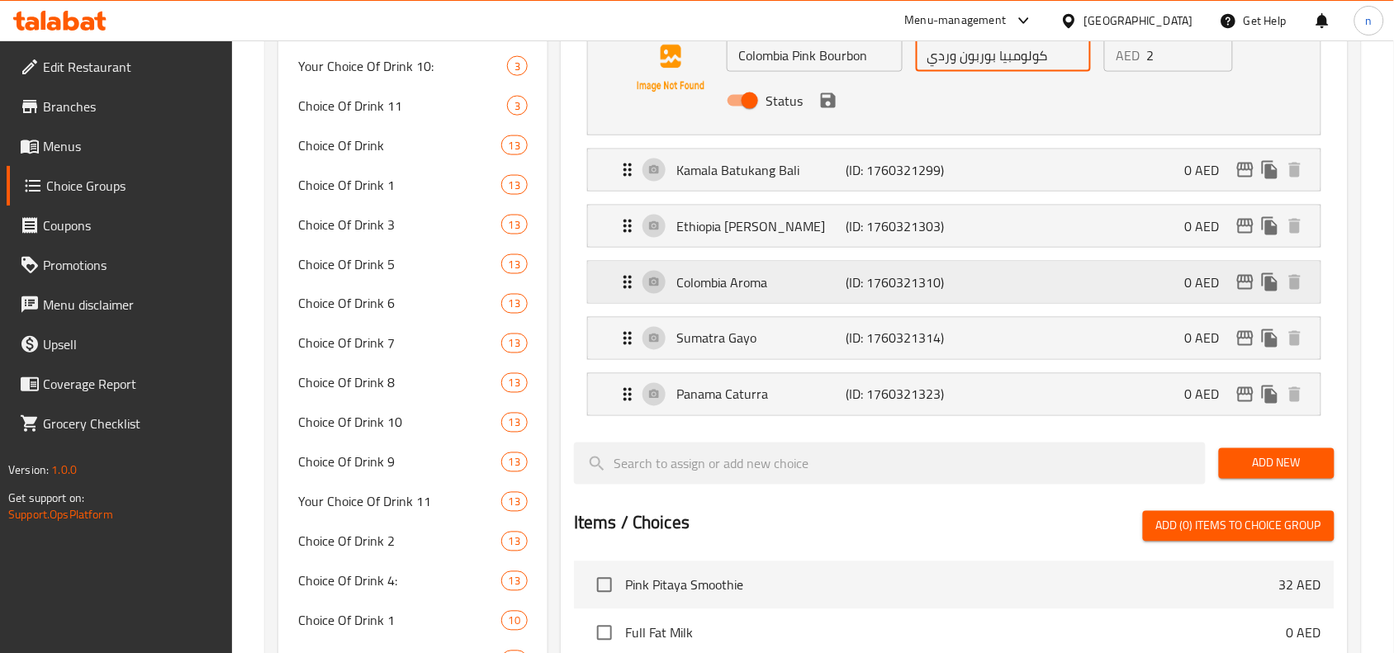
scroll to position [641, 0]
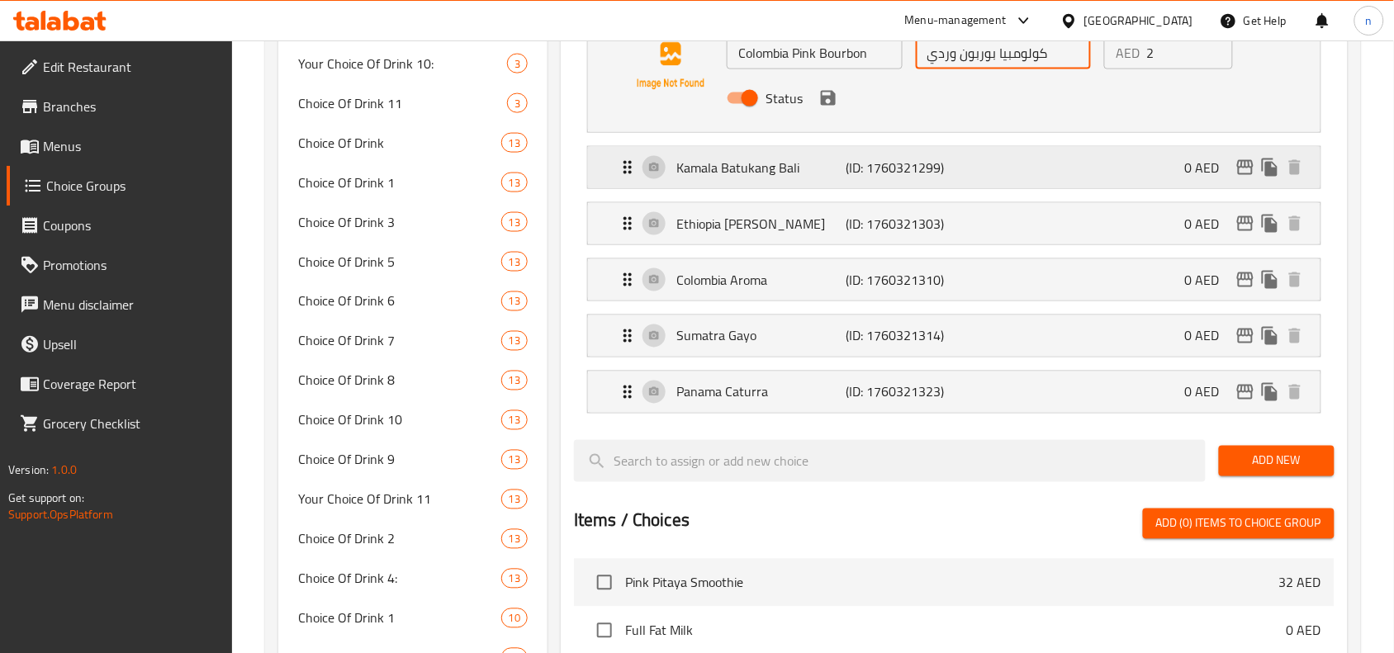
click at [620, 158] on icon "Expand" at bounding box center [628, 168] width 20 height 20
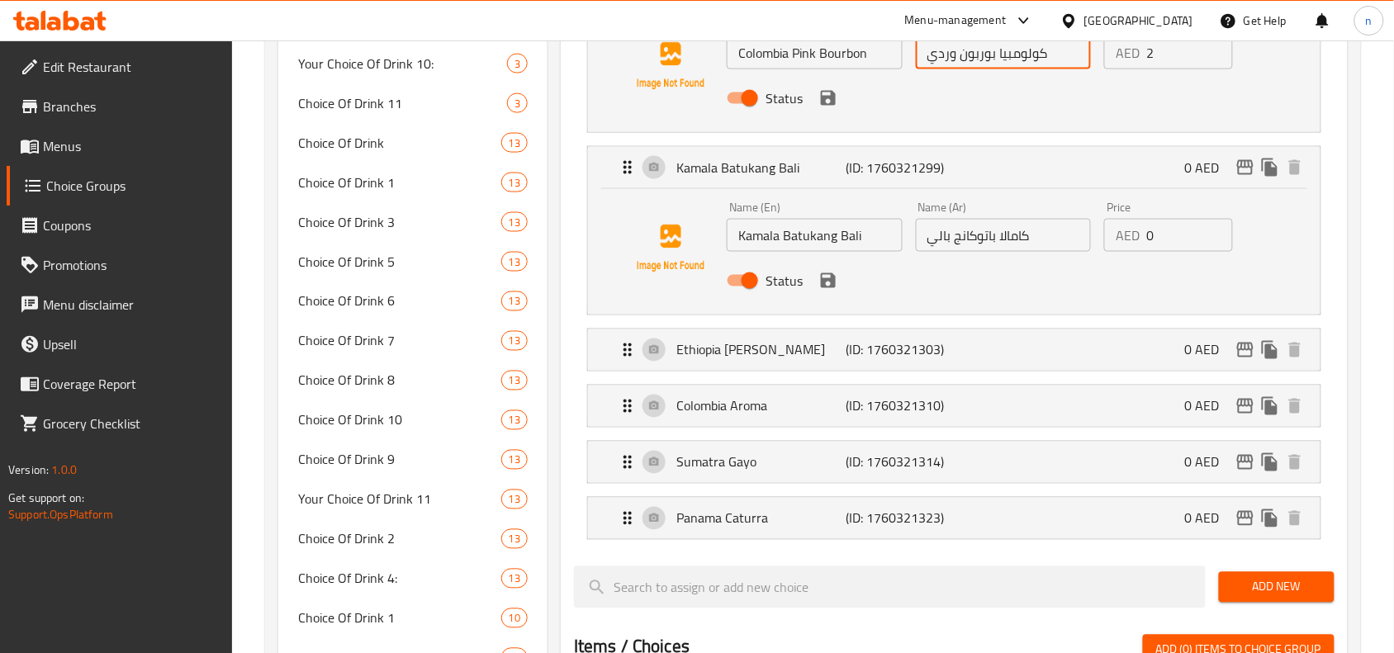
click at [1005, 248] on div "Name (Ar) كامالا باتوكانج بالي Name (Ar)" at bounding box center [1004, 227] width 189 height 64
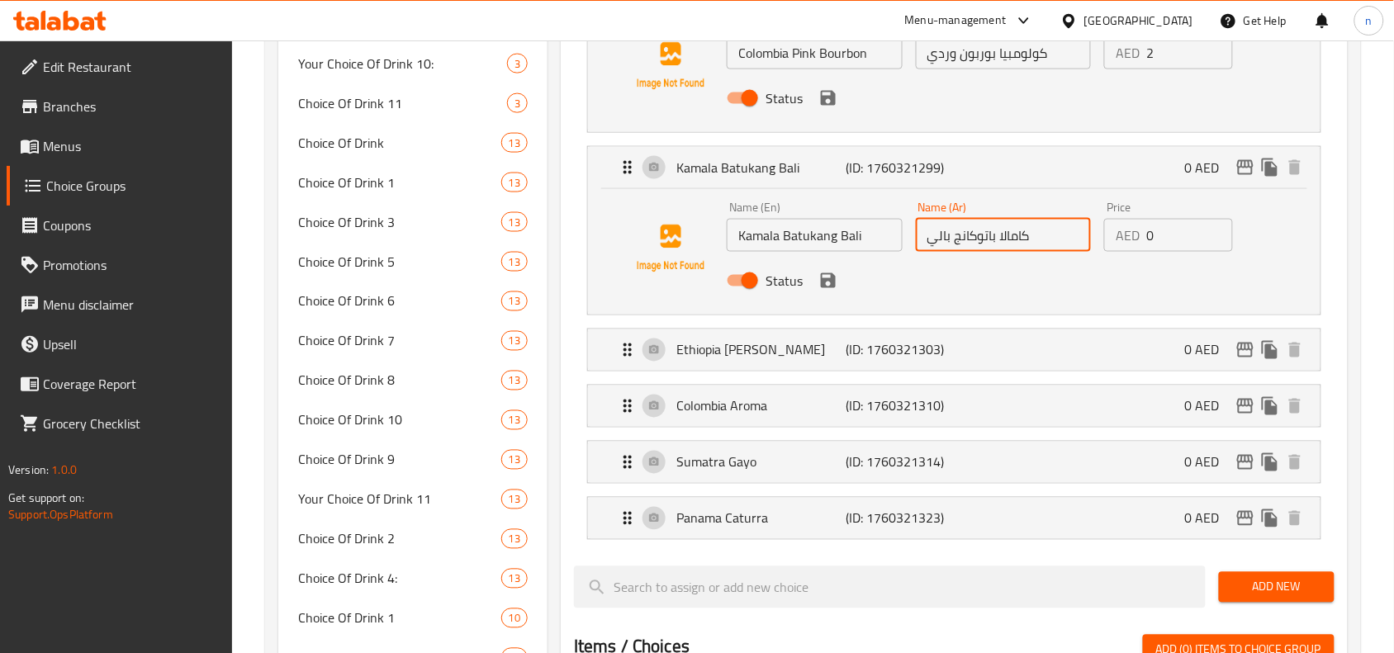
click at [972, 232] on input "كامالا باتوكانج بالي" at bounding box center [1004, 235] width 176 height 33
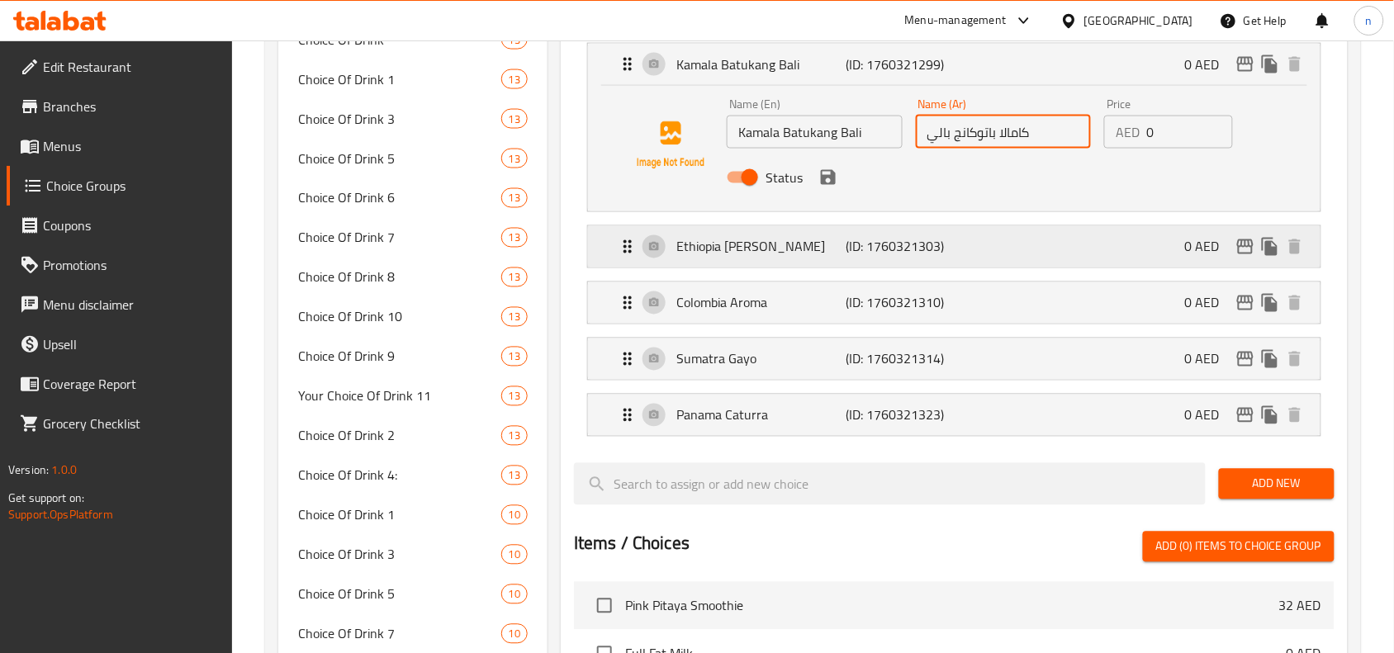
click at [630, 240] on icon "Expand" at bounding box center [628, 247] width 20 height 20
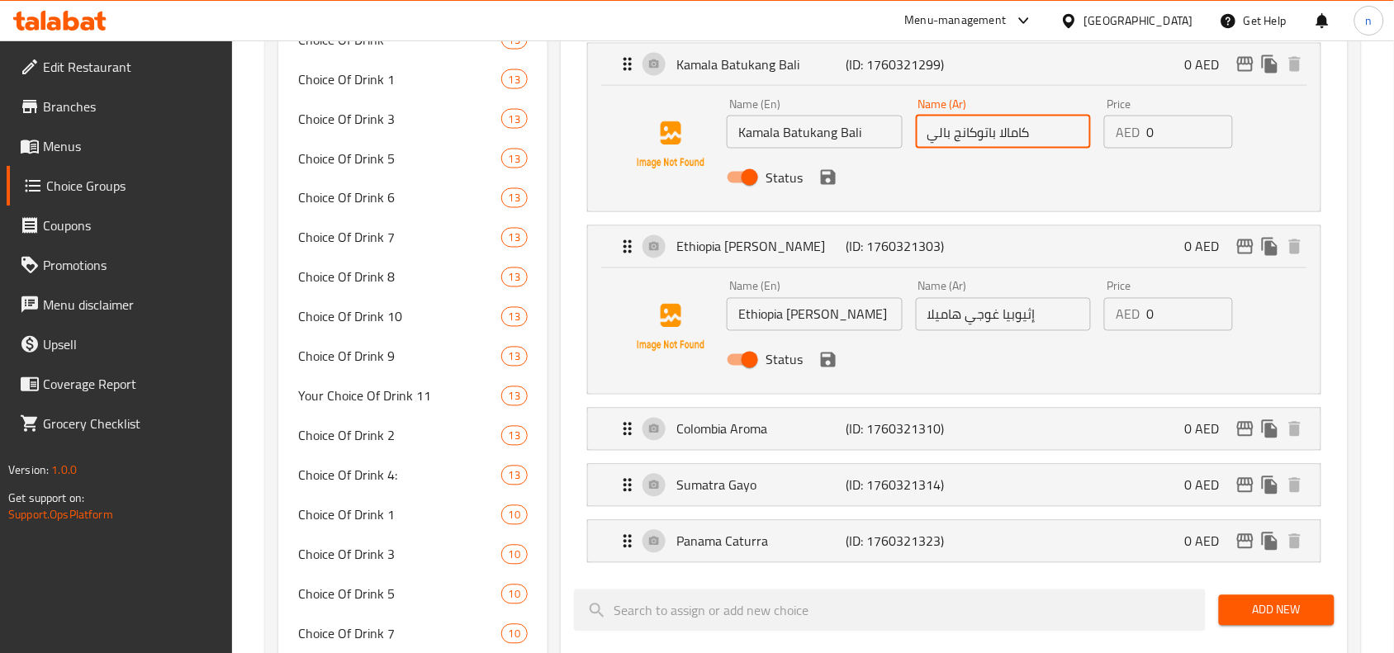
click at [1016, 314] on input "إثيوبيا غوجي هاميلا" at bounding box center [1004, 314] width 176 height 33
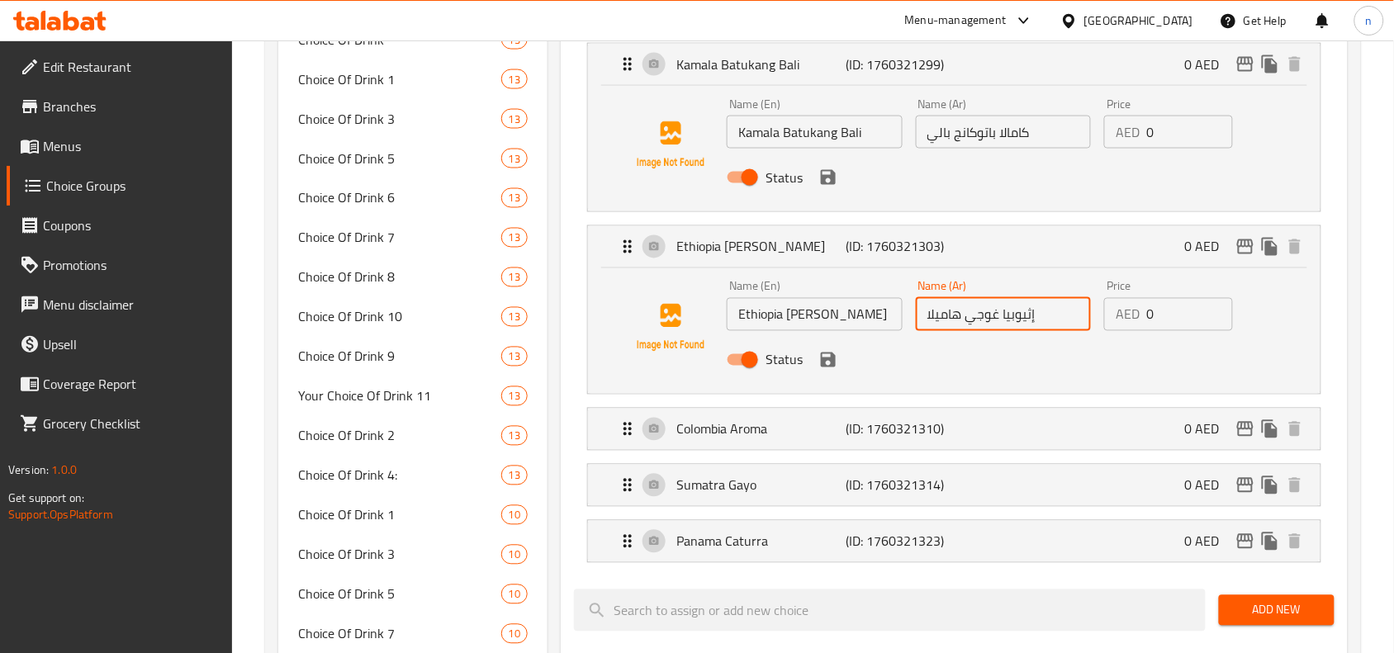
click at [1016, 314] on input "إثيوبيا غوجي هاميلا" at bounding box center [1004, 314] width 176 height 33
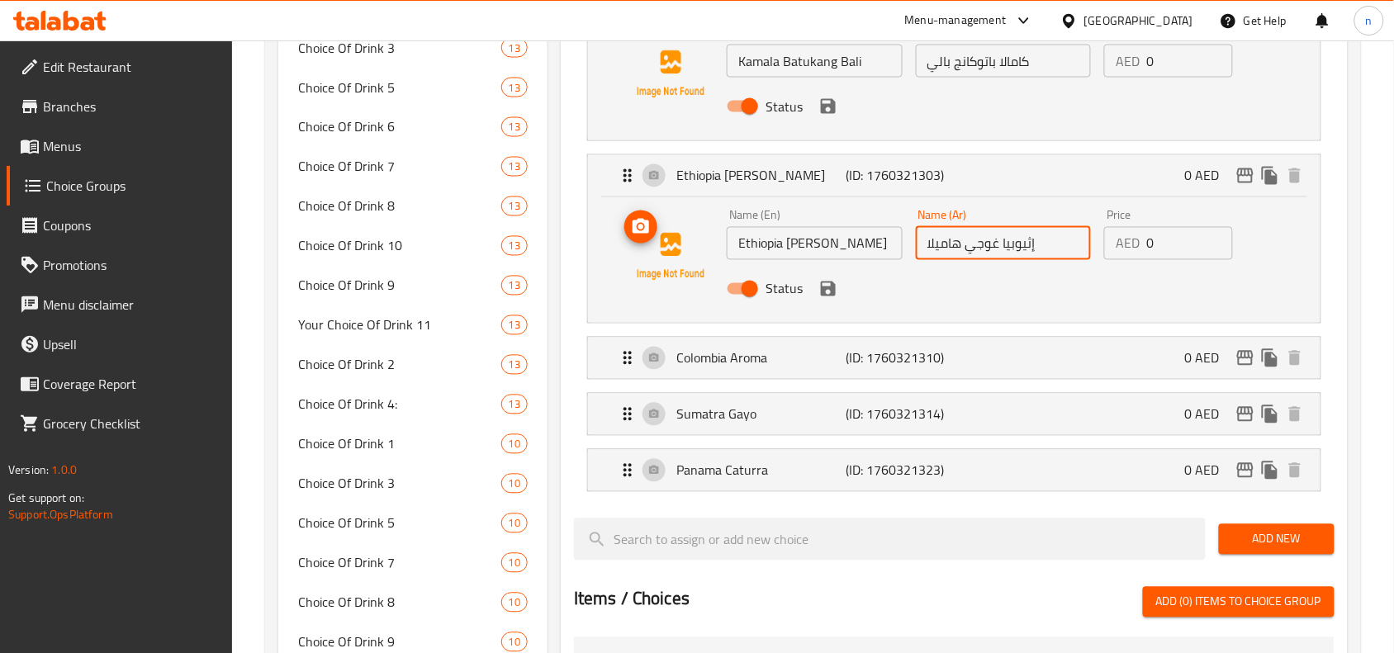
scroll to position [951, 0]
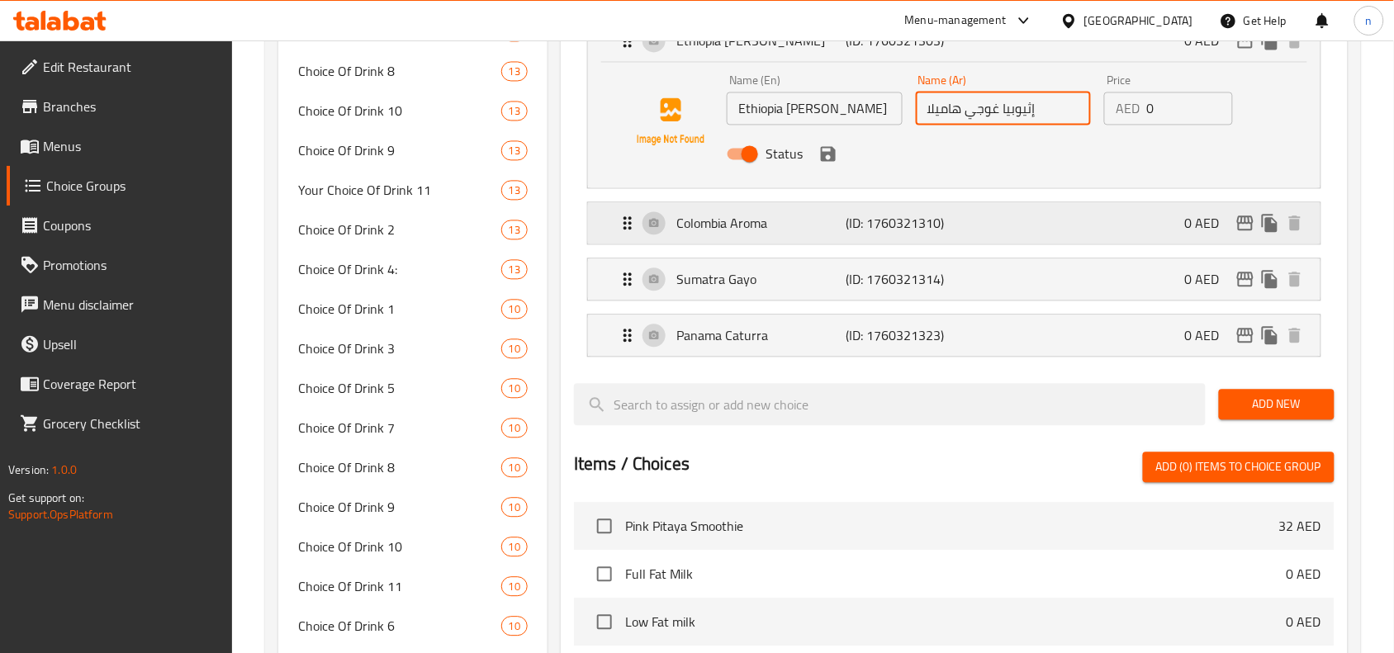
click at [628, 213] on icon "Expand" at bounding box center [628, 223] width 20 height 20
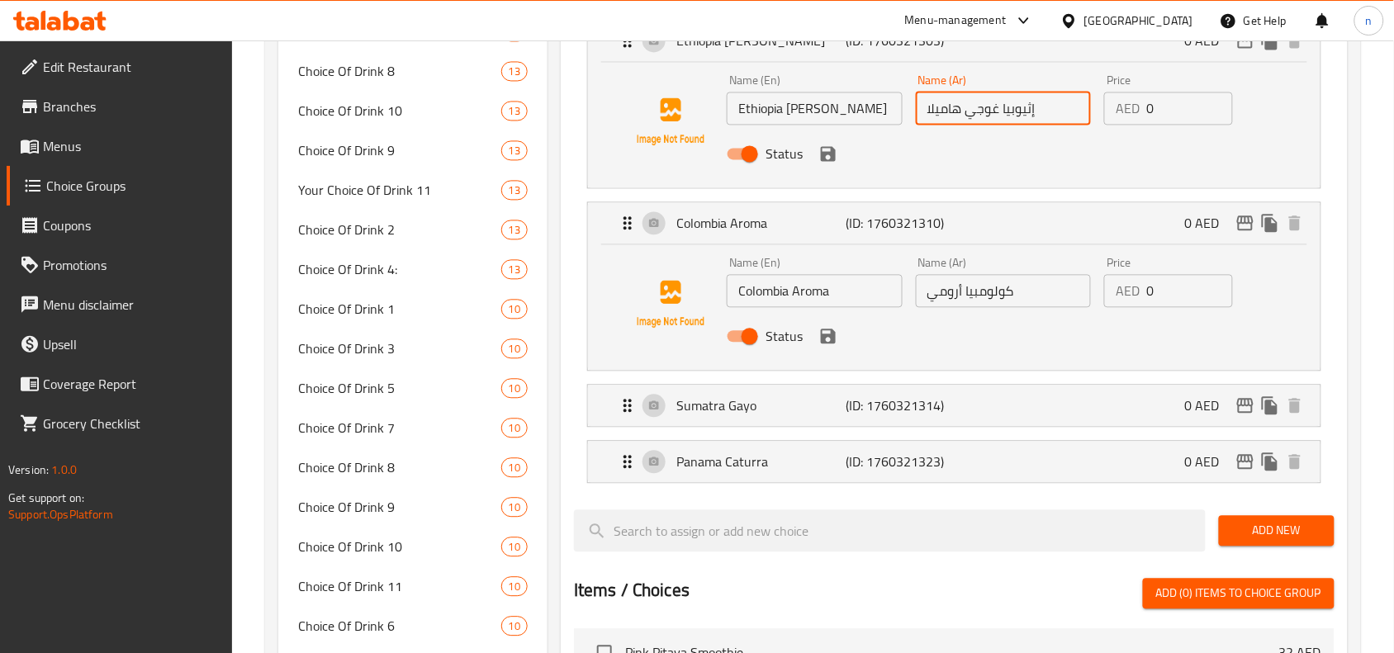
click at [963, 291] on input "كولومبيا أرومي" at bounding box center [1004, 290] width 176 height 33
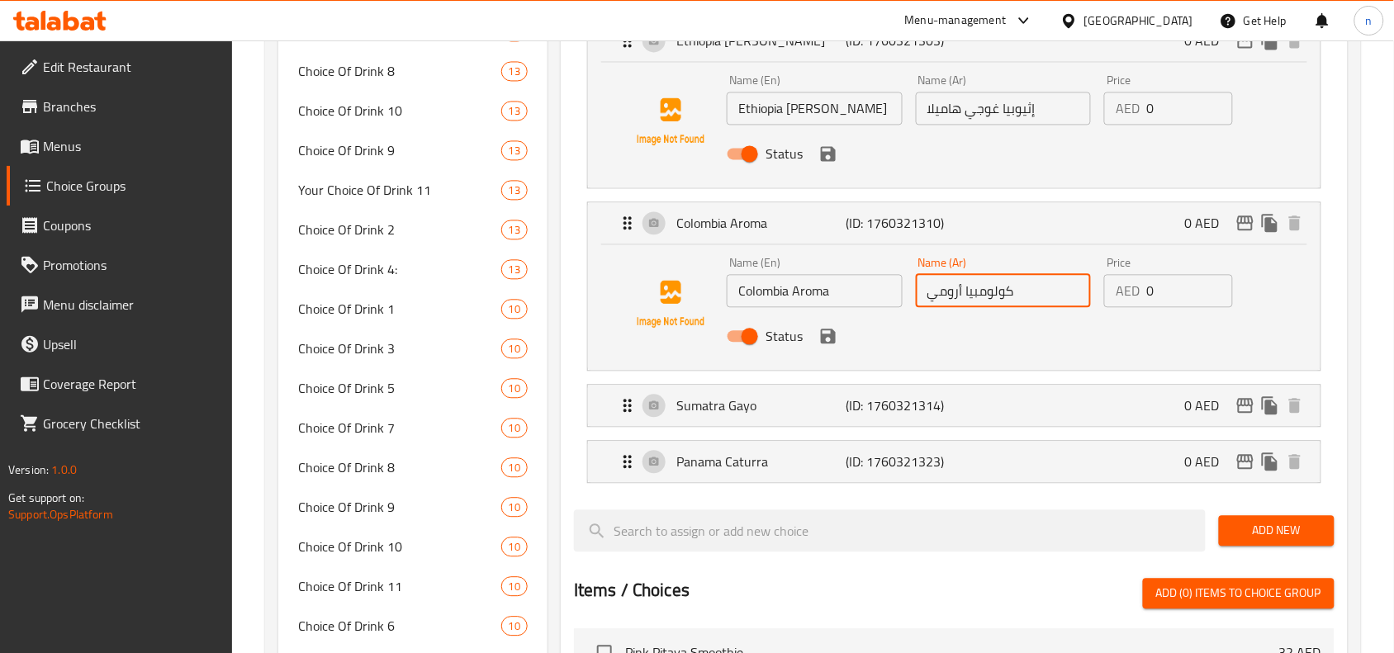
click at [963, 291] on input "كولومبيا أرومي" at bounding box center [1004, 290] width 176 height 33
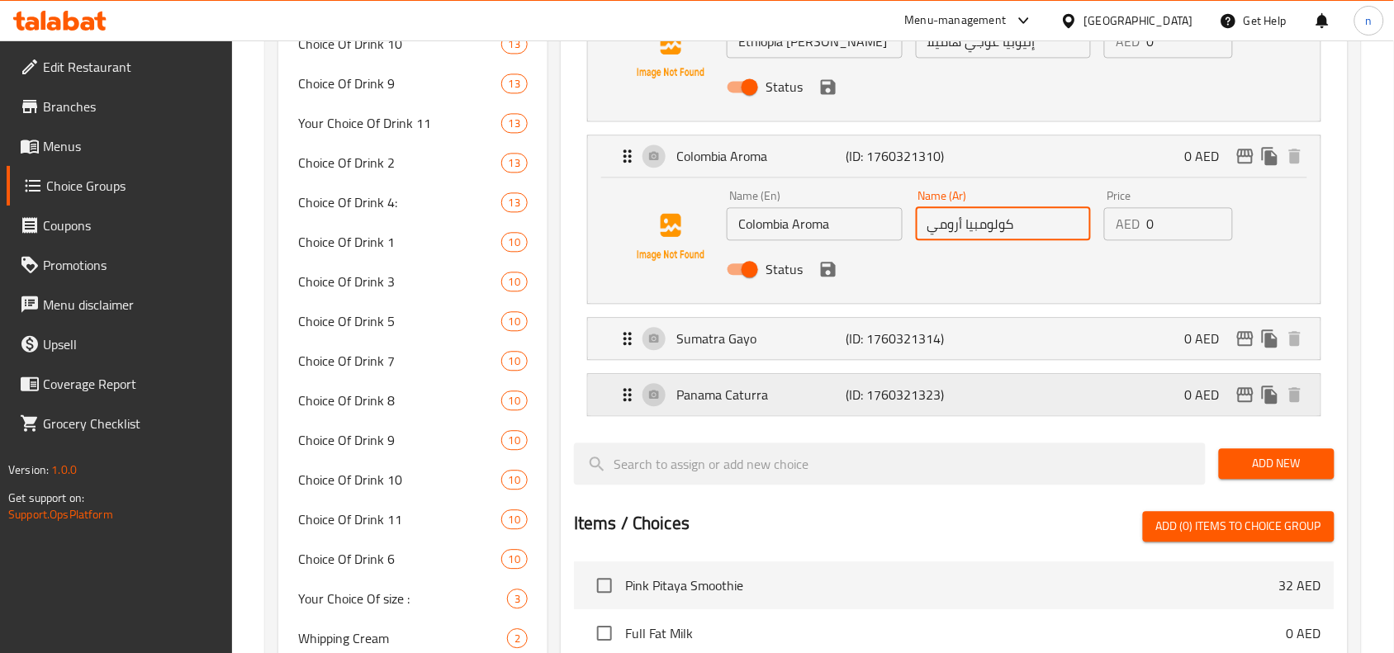
scroll to position [1054, 0]
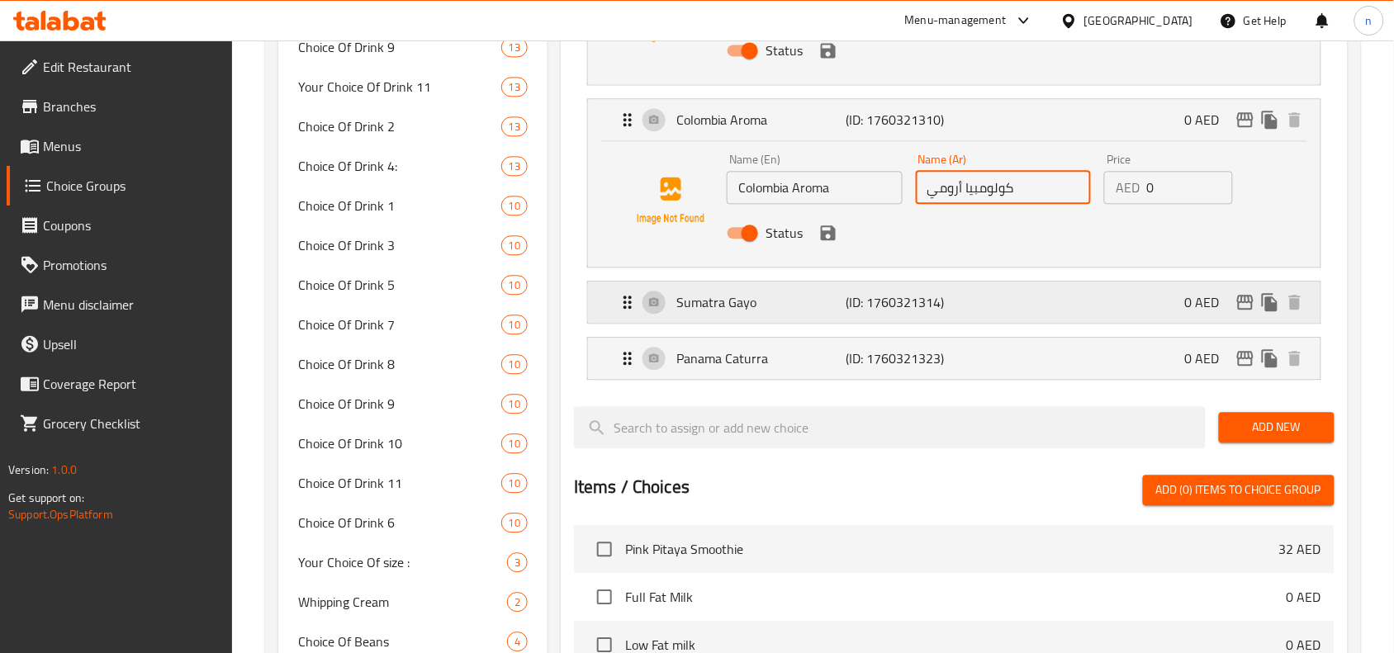
click at [634, 298] on icon "Expand" at bounding box center [628, 302] width 20 height 20
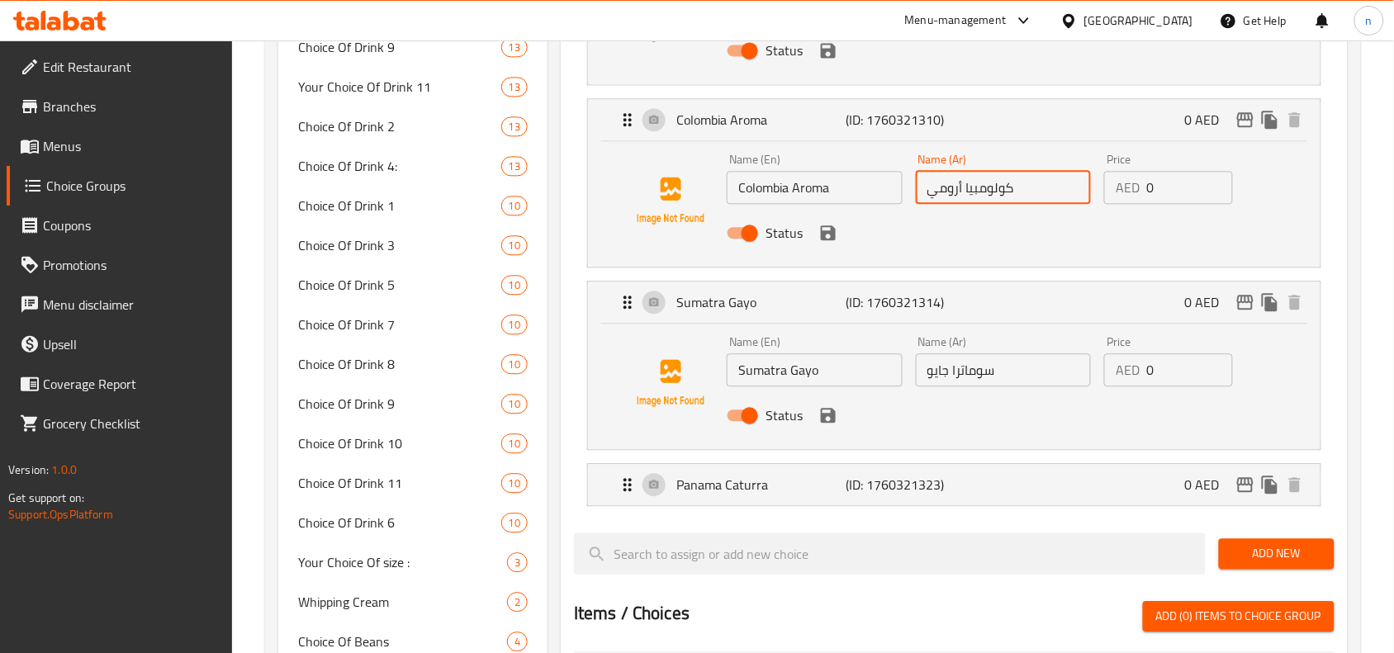
click at [963, 373] on input "سوماترا جايو" at bounding box center [1004, 370] width 176 height 33
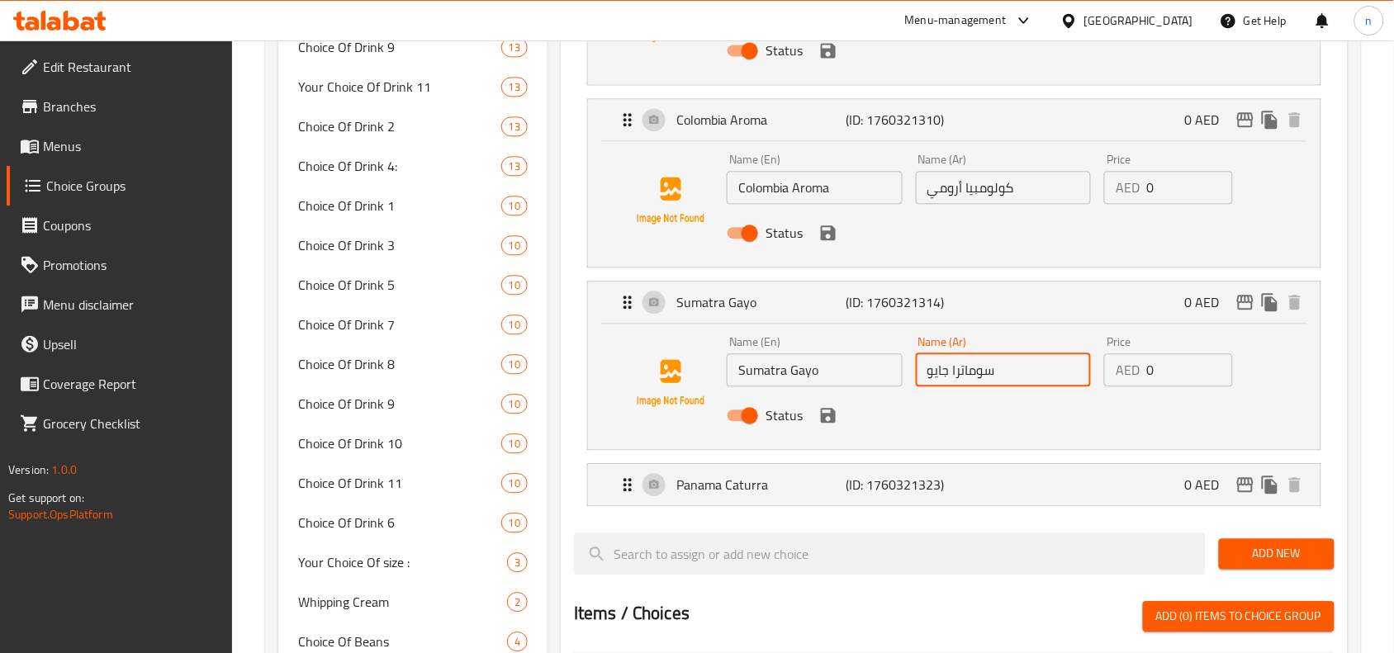
click at [963, 373] on input "سوماترا جايو" at bounding box center [1004, 370] width 176 height 33
click at [620, 484] on icon "Expand" at bounding box center [628, 485] width 20 height 20
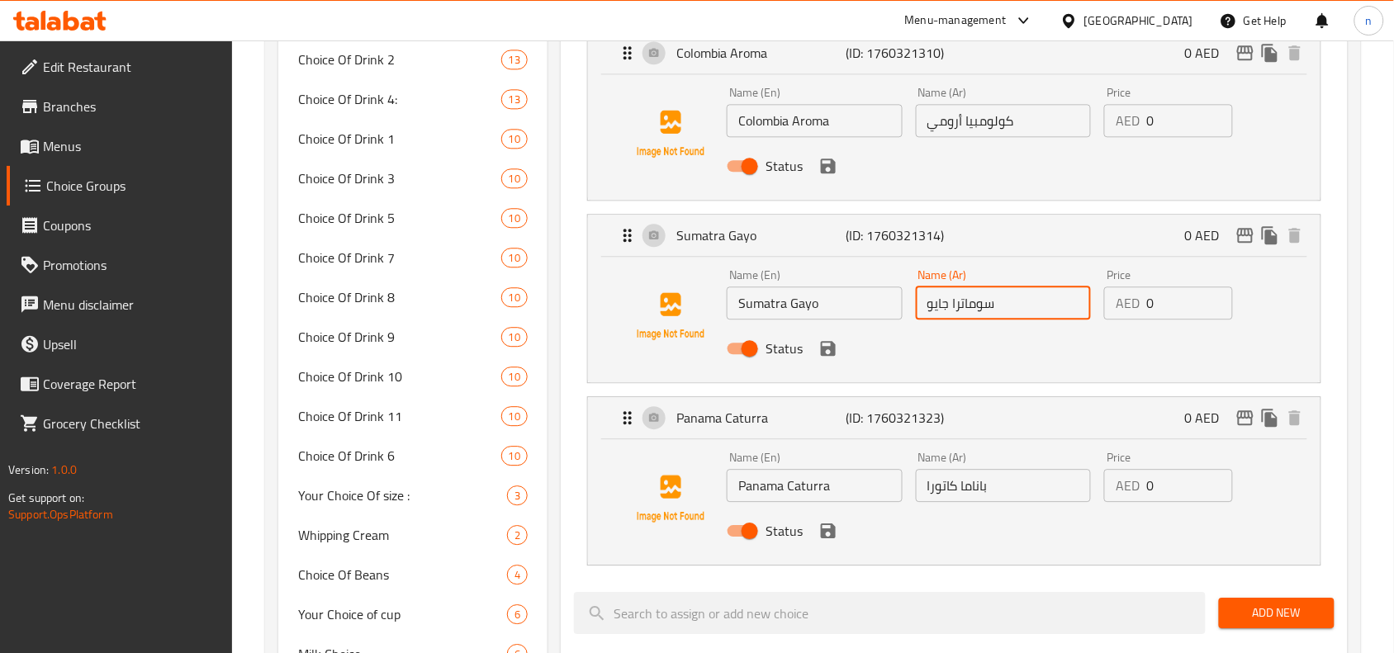
scroll to position [1157, 0]
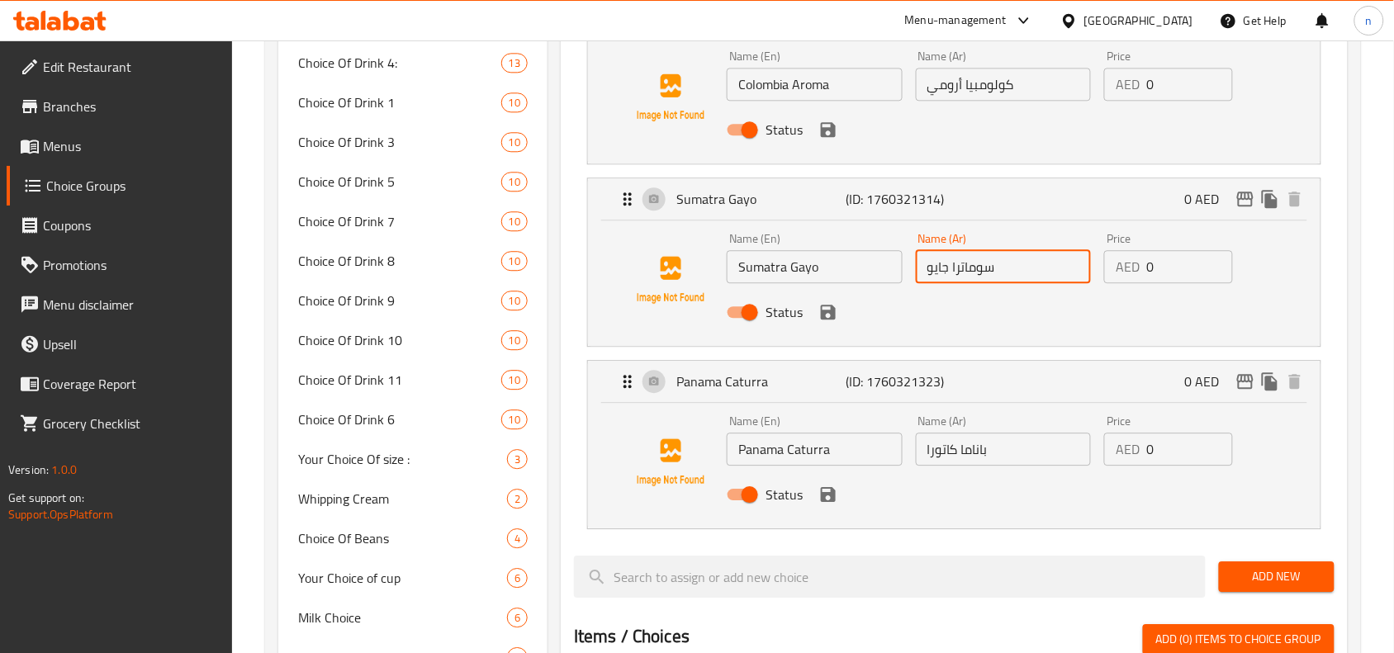
click at [100, 62] on span "Edit Restaurant" at bounding box center [131, 67] width 177 height 20
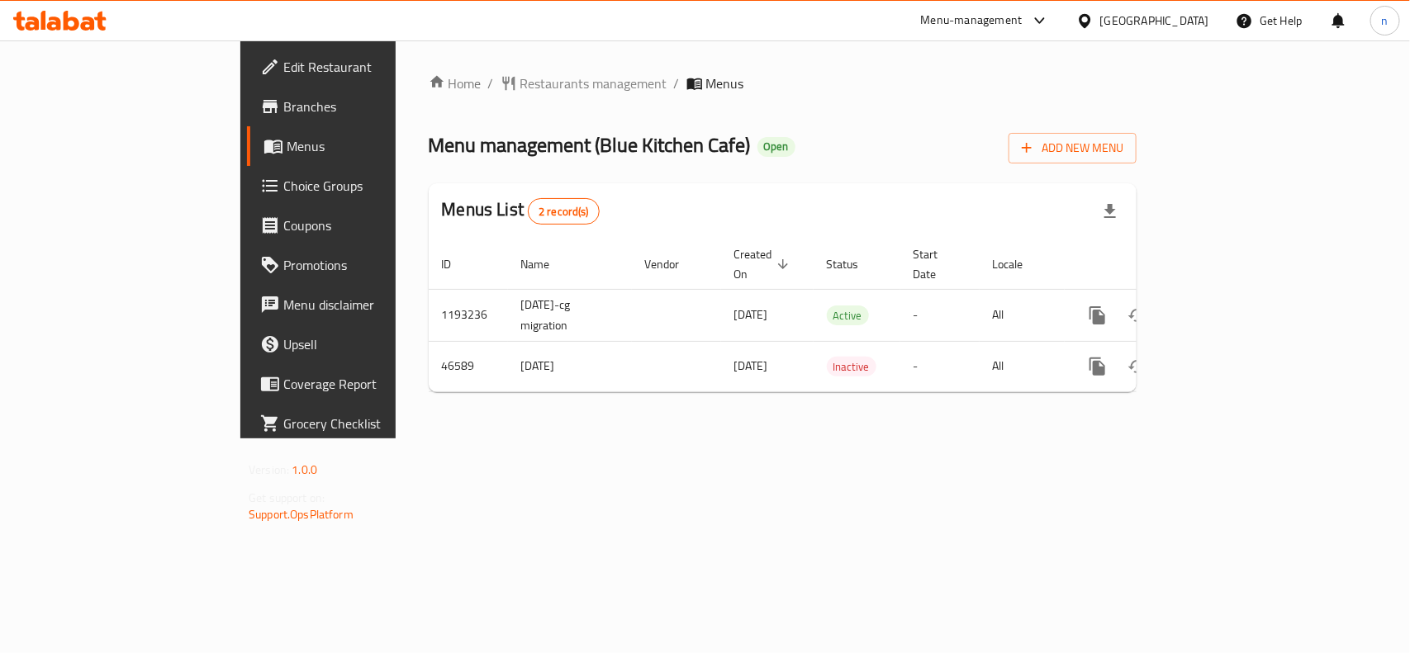
click at [283, 69] on span "Edit Restaurant" at bounding box center [372, 67] width 179 height 20
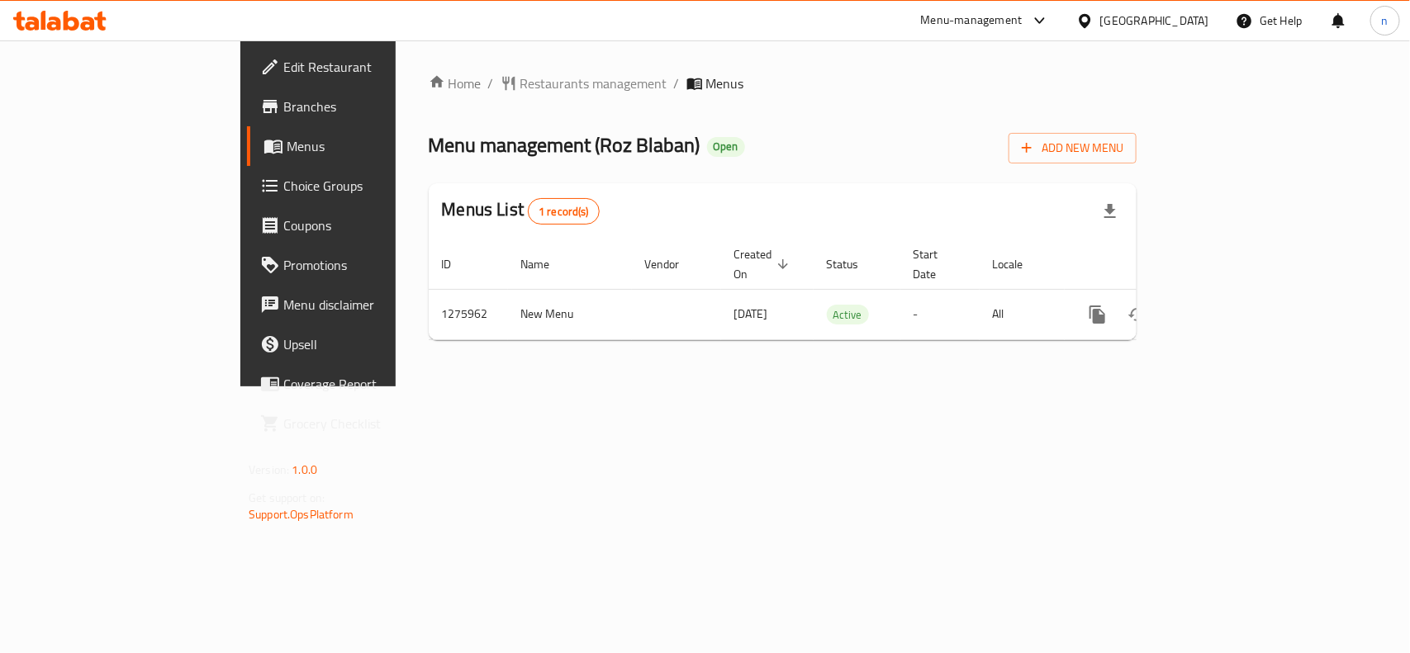
click at [283, 72] on span "Edit Restaurant" at bounding box center [372, 67] width 179 height 20
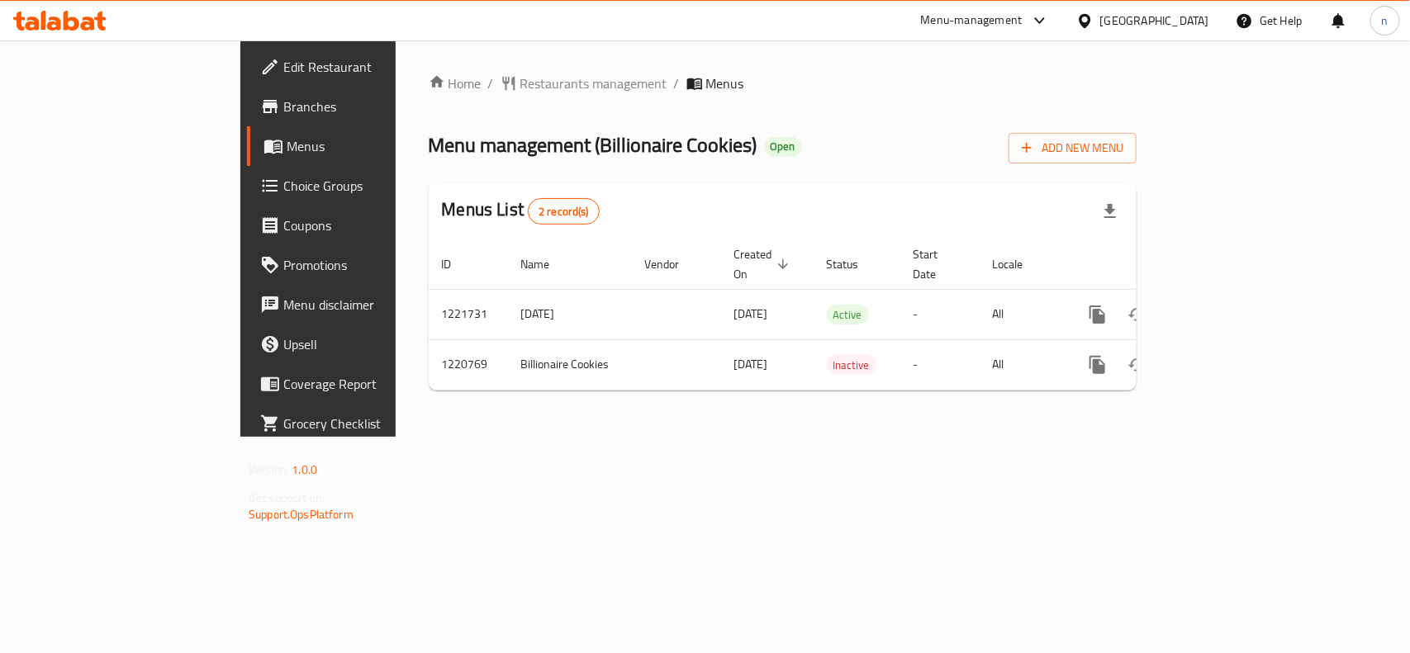
click at [247, 55] on link "Edit Restaurant" at bounding box center [361, 67] width 229 height 40
click at [283, 176] on span "Choice Groups" at bounding box center [372, 186] width 179 height 20
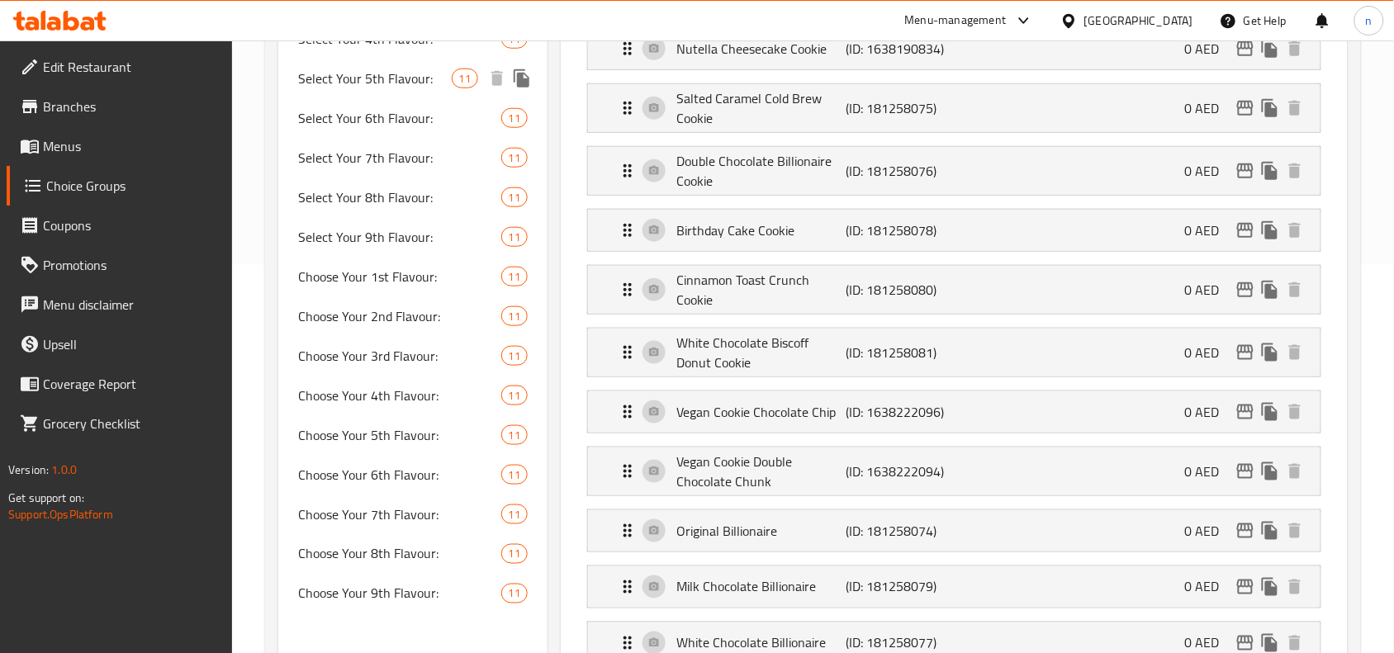
scroll to position [413, 0]
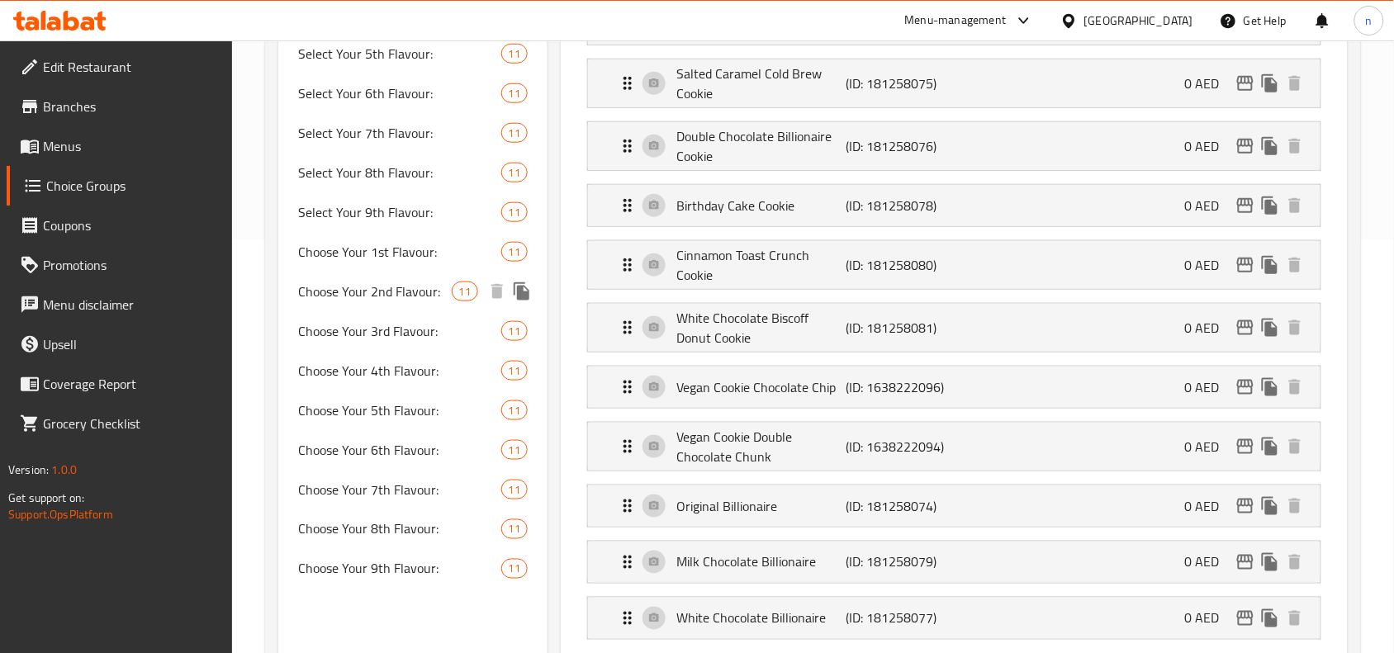
click at [413, 286] on span "Choose Your 2nd Flavour:" at bounding box center [374, 292] width 153 height 20
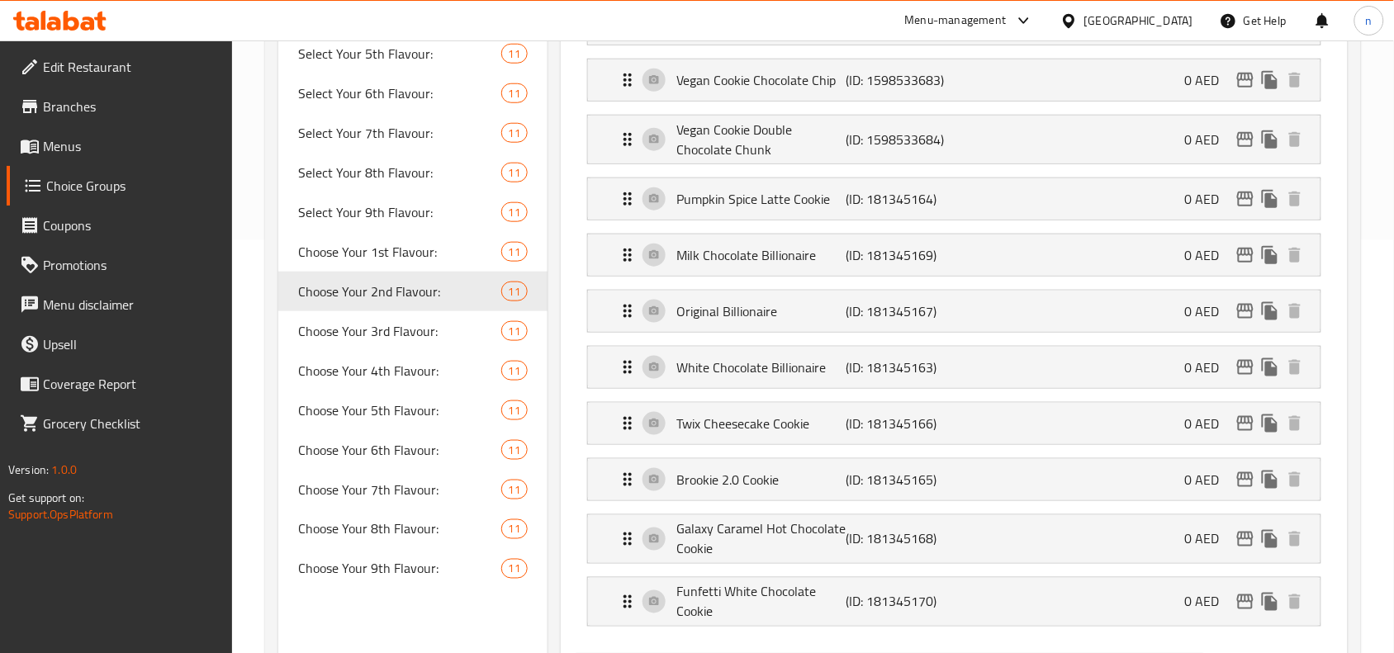
type input "Choose Your 2nd Flavour:"
type input "اختر النكهة الثانية:"
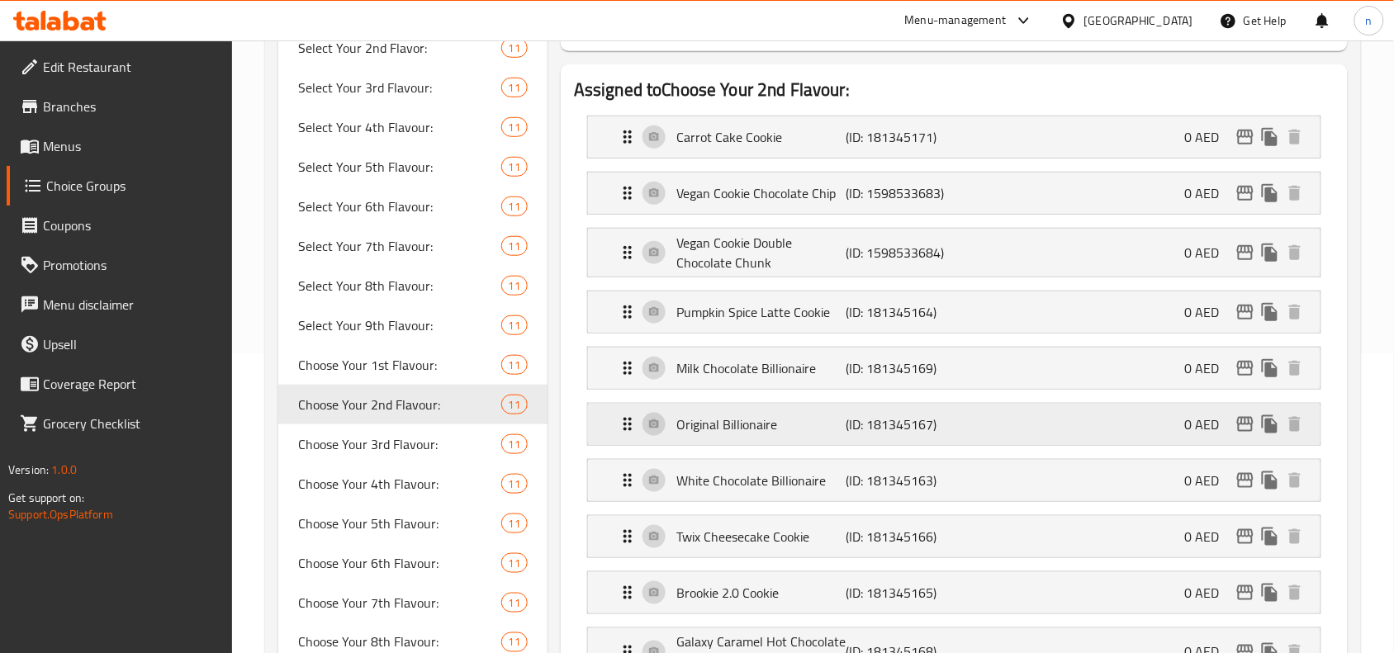
scroll to position [103, 0]
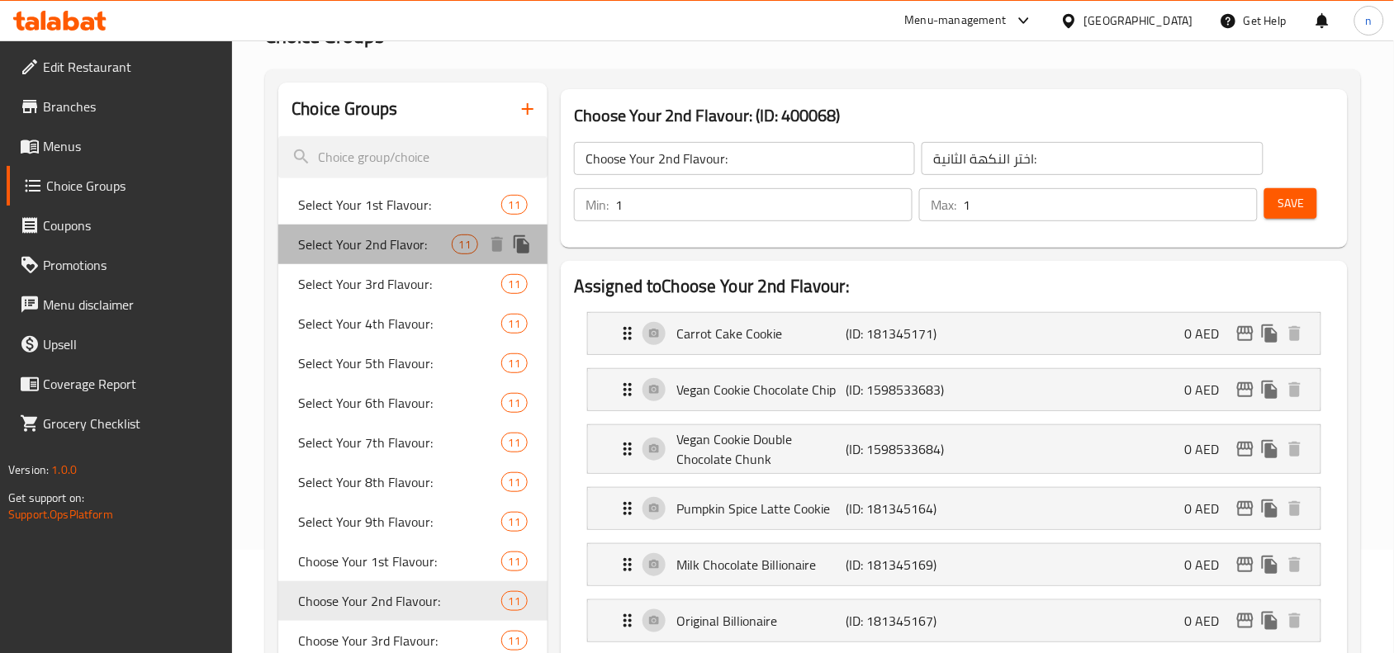
click at [361, 246] on span "Select Your 2nd Flavor:" at bounding box center [374, 245] width 153 height 20
type input "Select Your 2nd Flavor:"
type input "حدد النكهة الثانية الخاصة بك:"
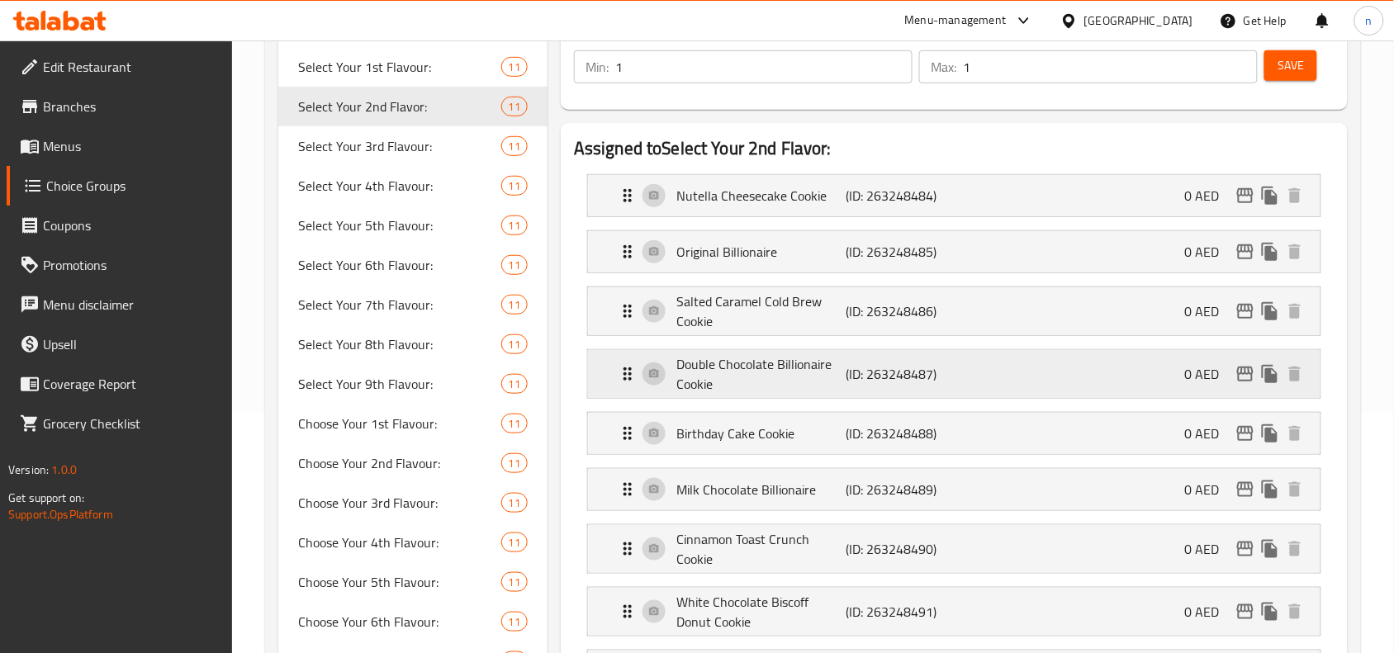
scroll to position [207, 0]
